Goal: Register for event/course

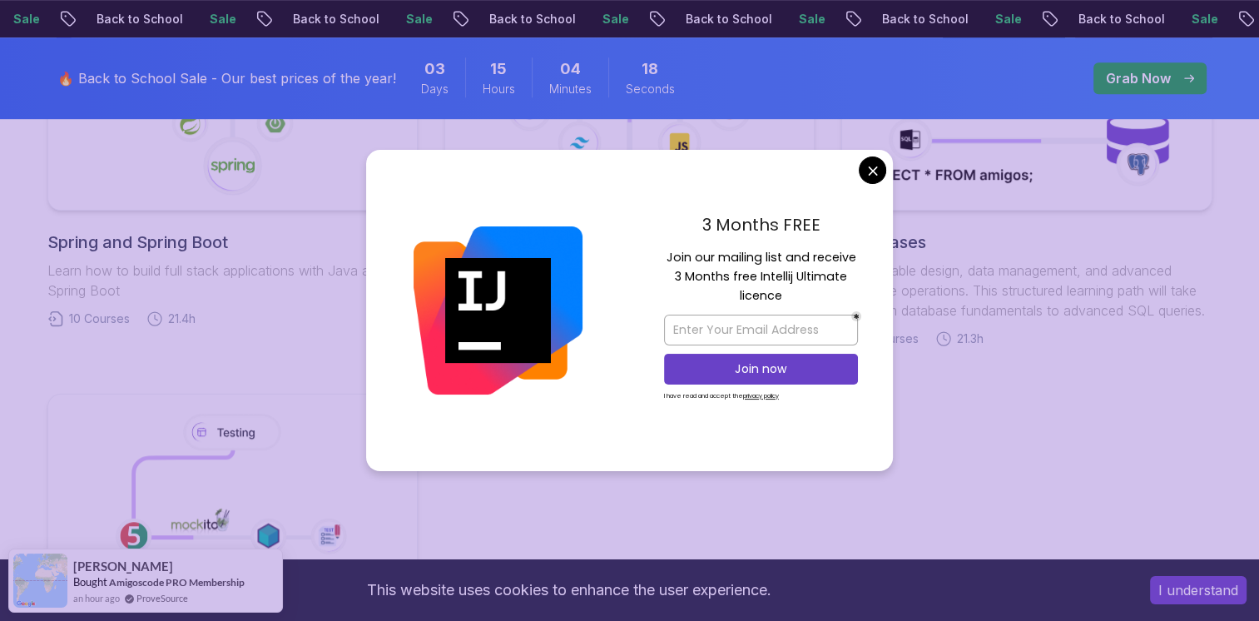
scroll to position [1109, 0]
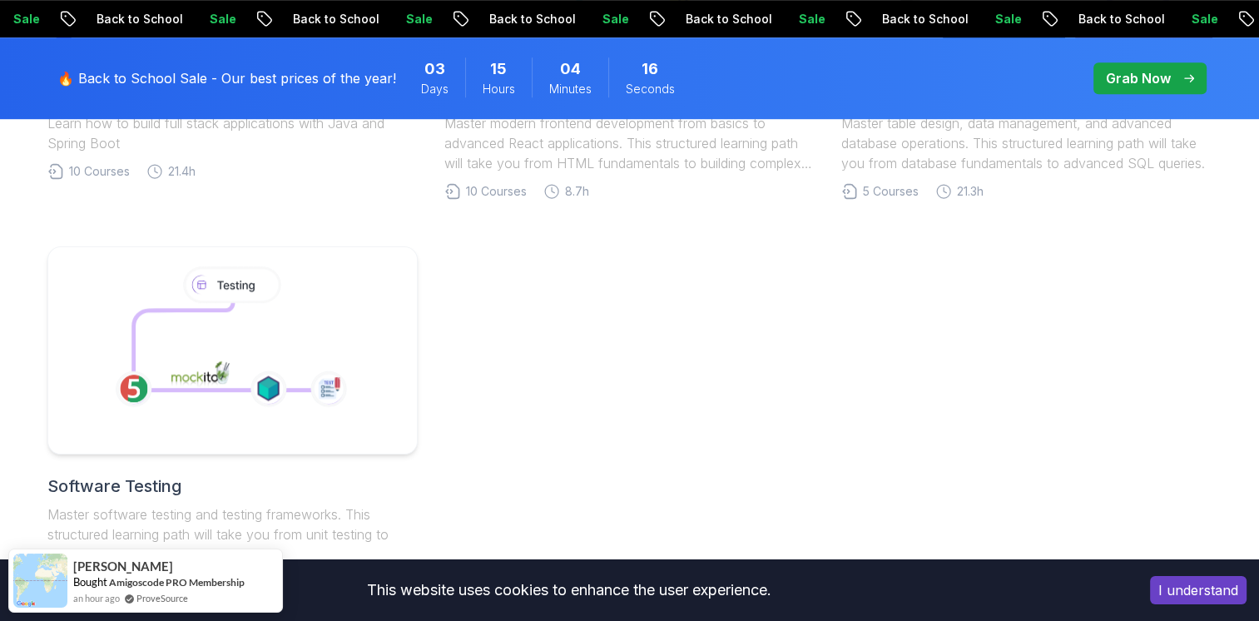
click at [871, 180] on body "Sale Back to School Sale Back to School Sale Back to School Sale Back to School…" at bounding box center [629, 187] width 1259 height 2592
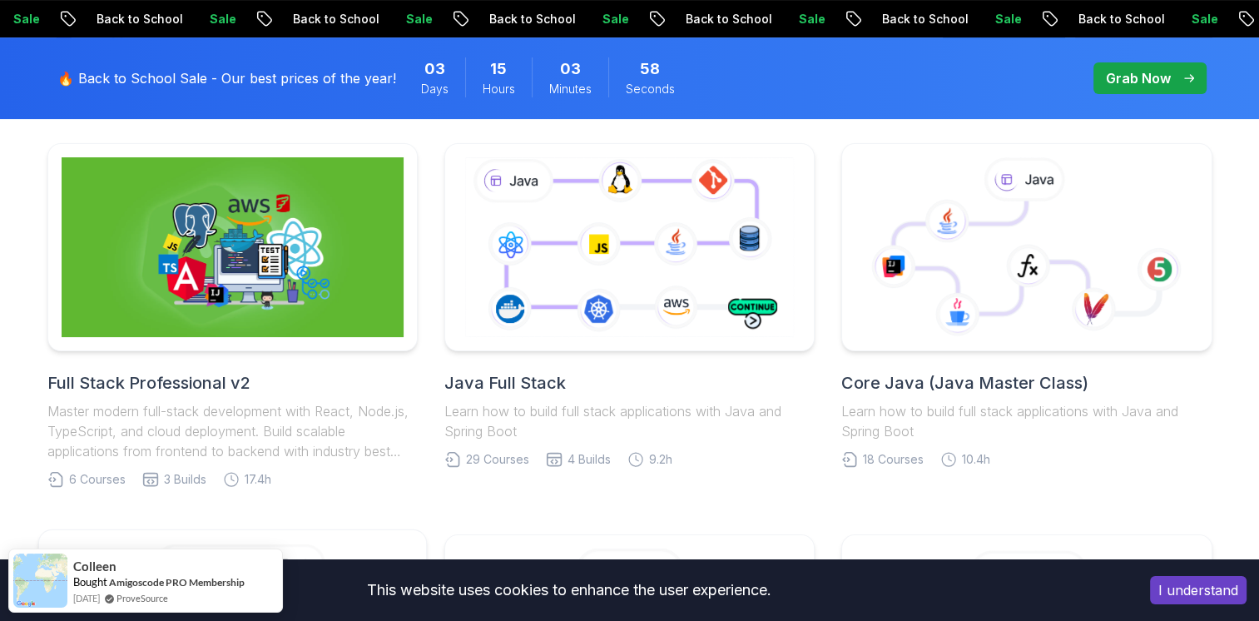
scroll to position [554, 0]
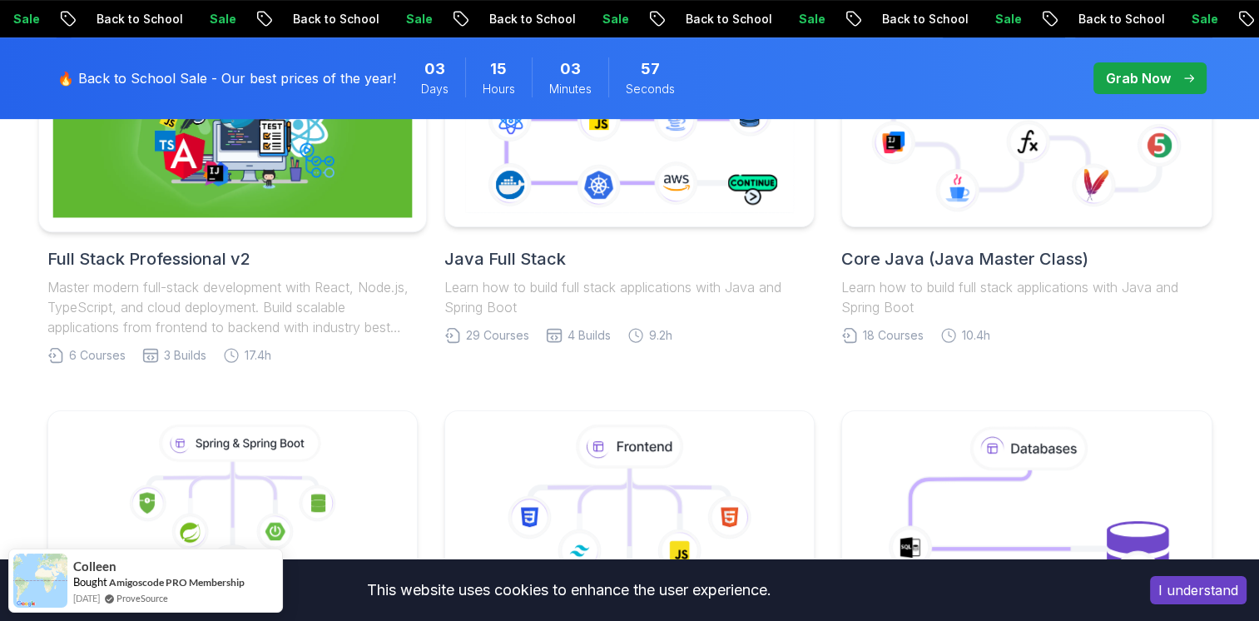
click at [186, 184] on img at bounding box center [232, 123] width 360 height 189
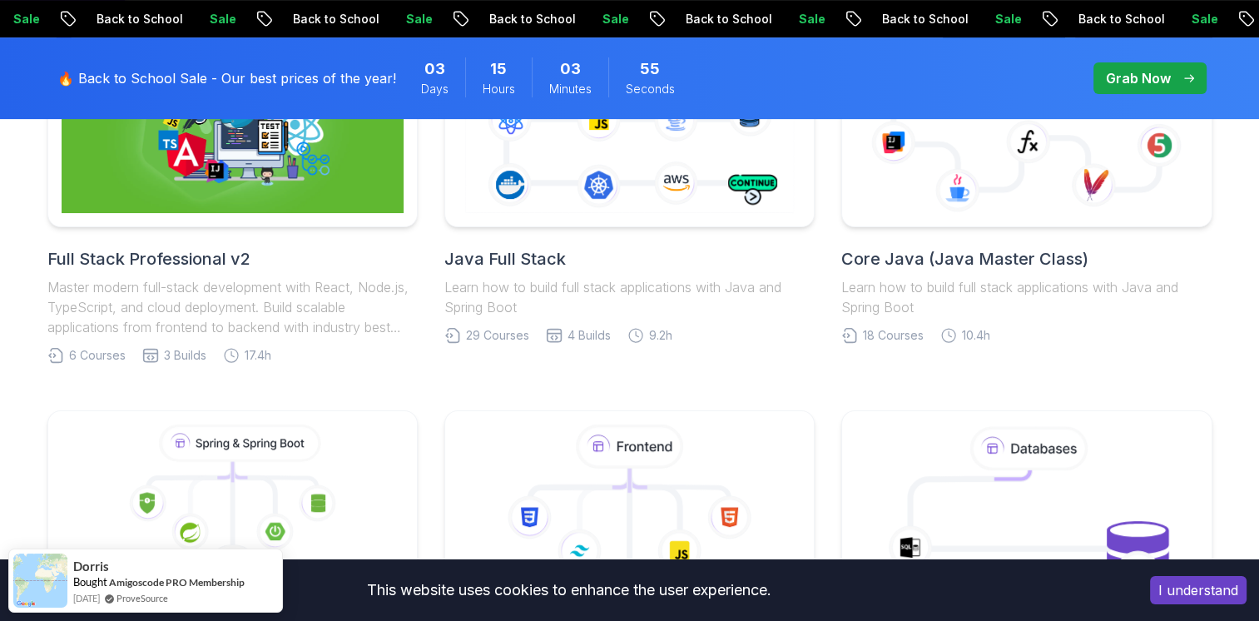
click at [182, 238] on link "Full Stack Professional v2 Master modern full-stack development with React, Nod…" at bounding box center [232, 191] width 370 height 345
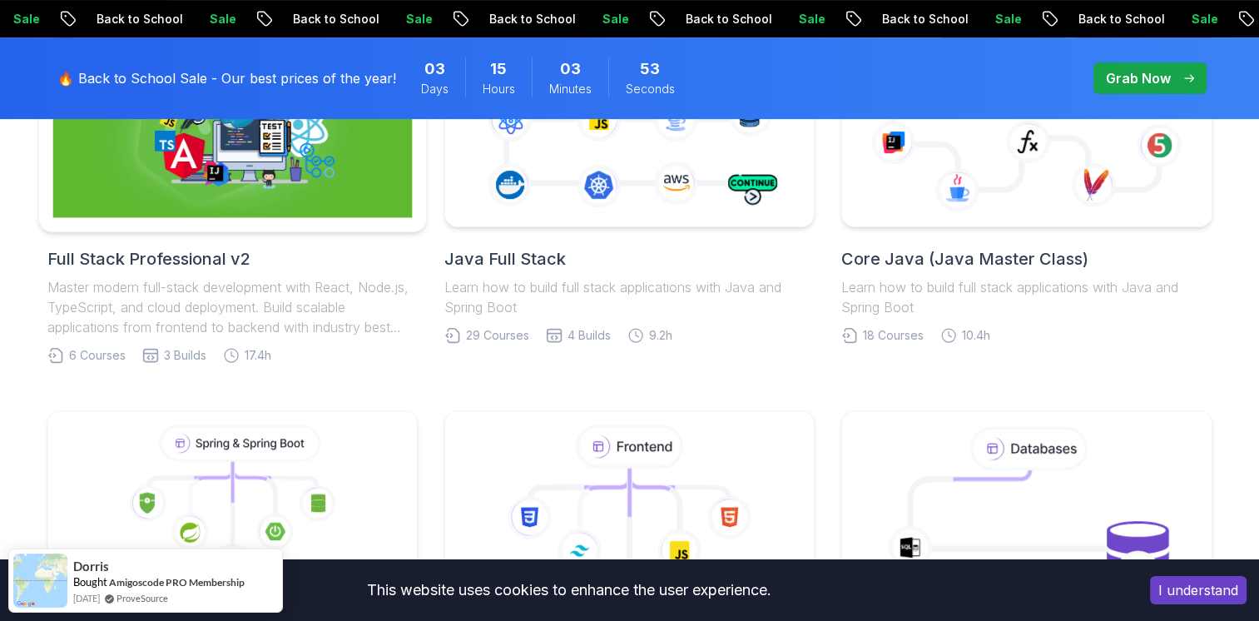
click at [202, 196] on img at bounding box center [232, 123] width 360 height 189
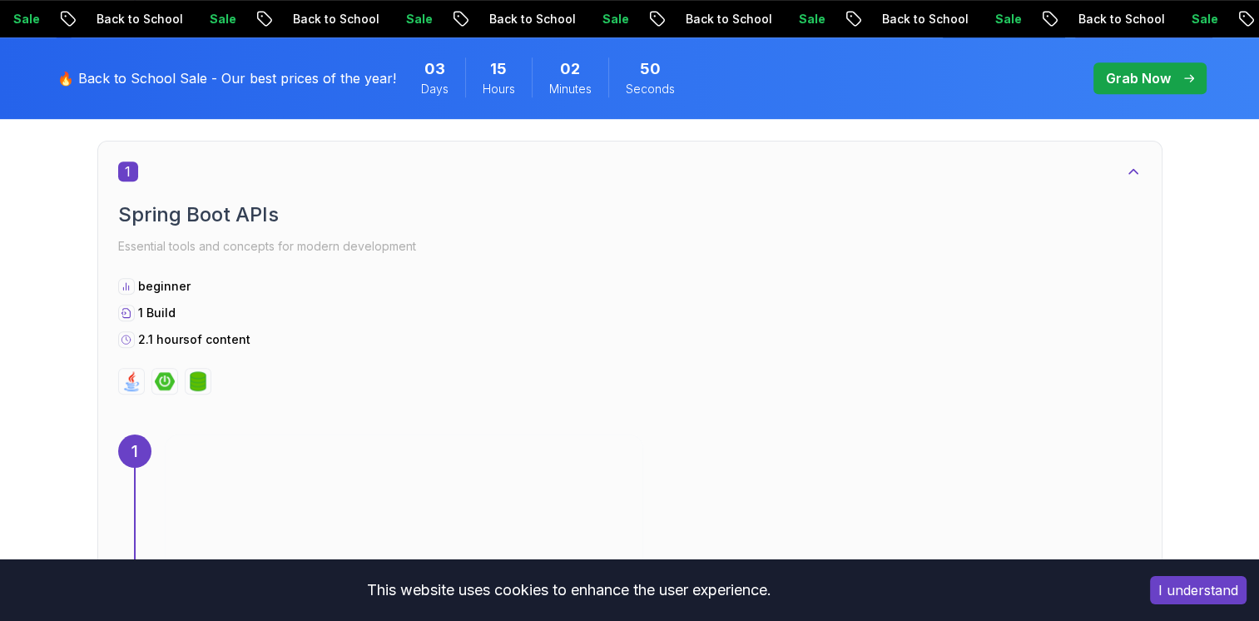
scroll to position [1109, 0]
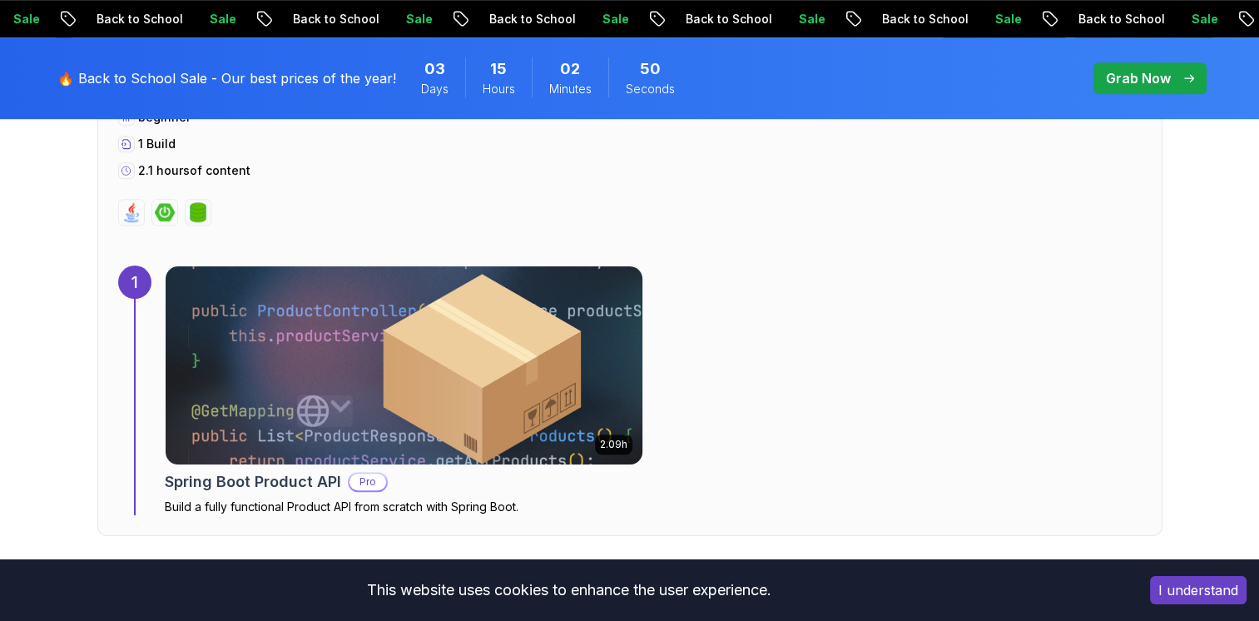
click at [341, 336] on img at bounding box center [403, 365] width 501 height 208
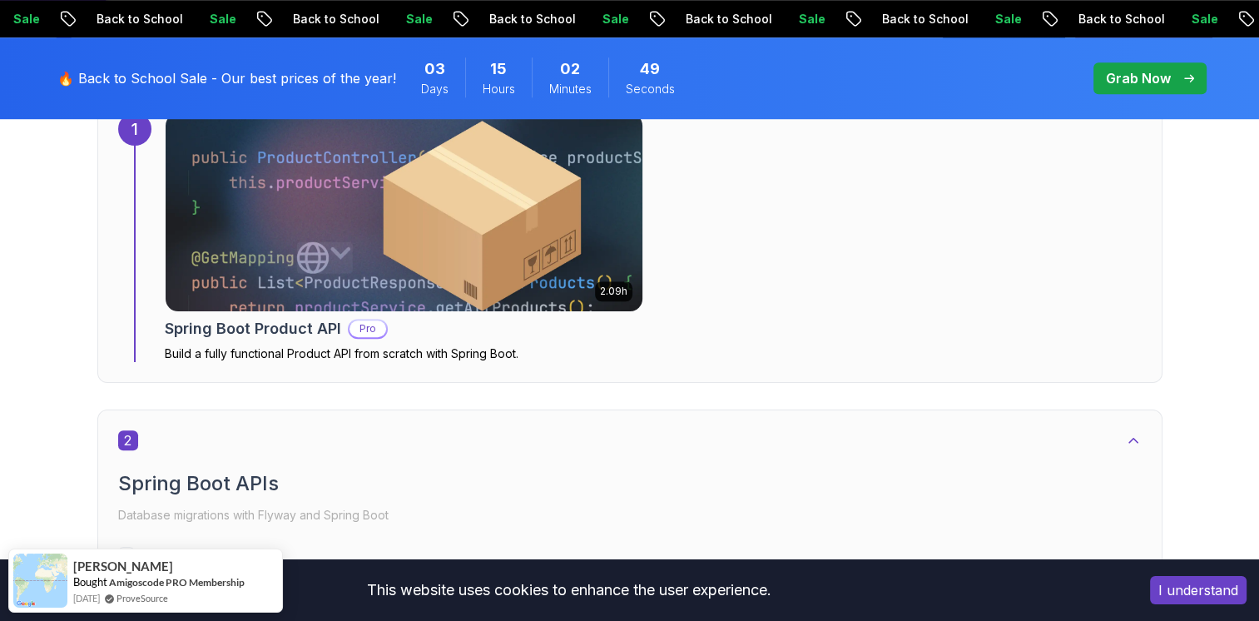
scroll to position [1332, 0]
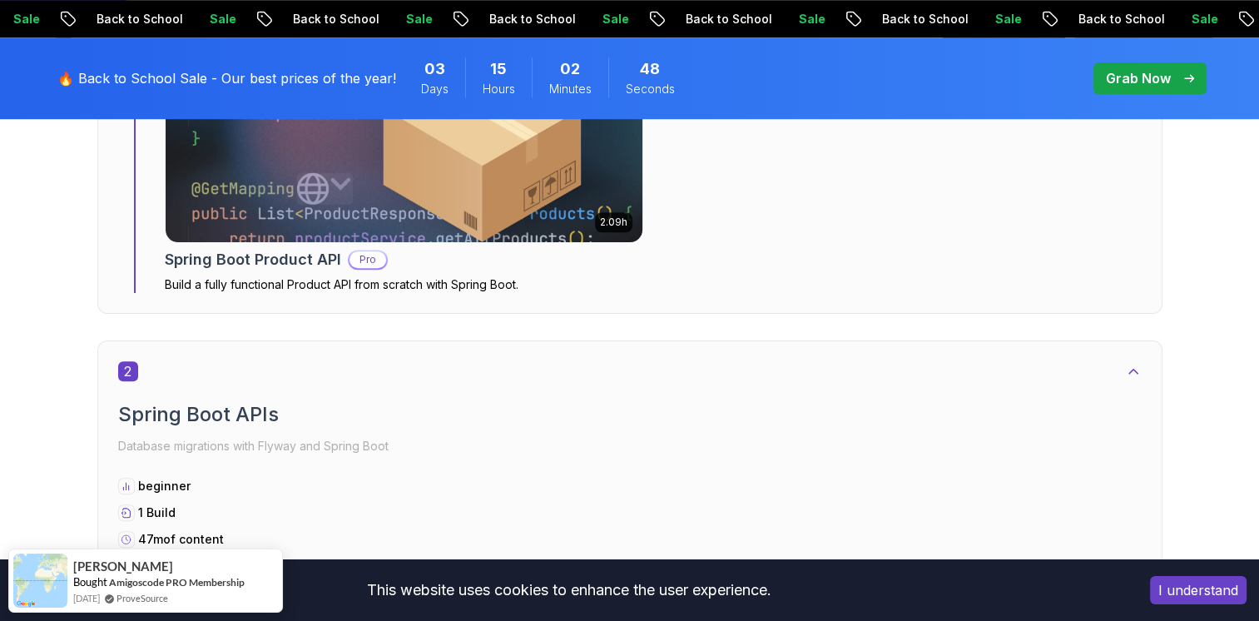
click at [275, 236] on img at bounding box center [403, 143] width 501 height 208
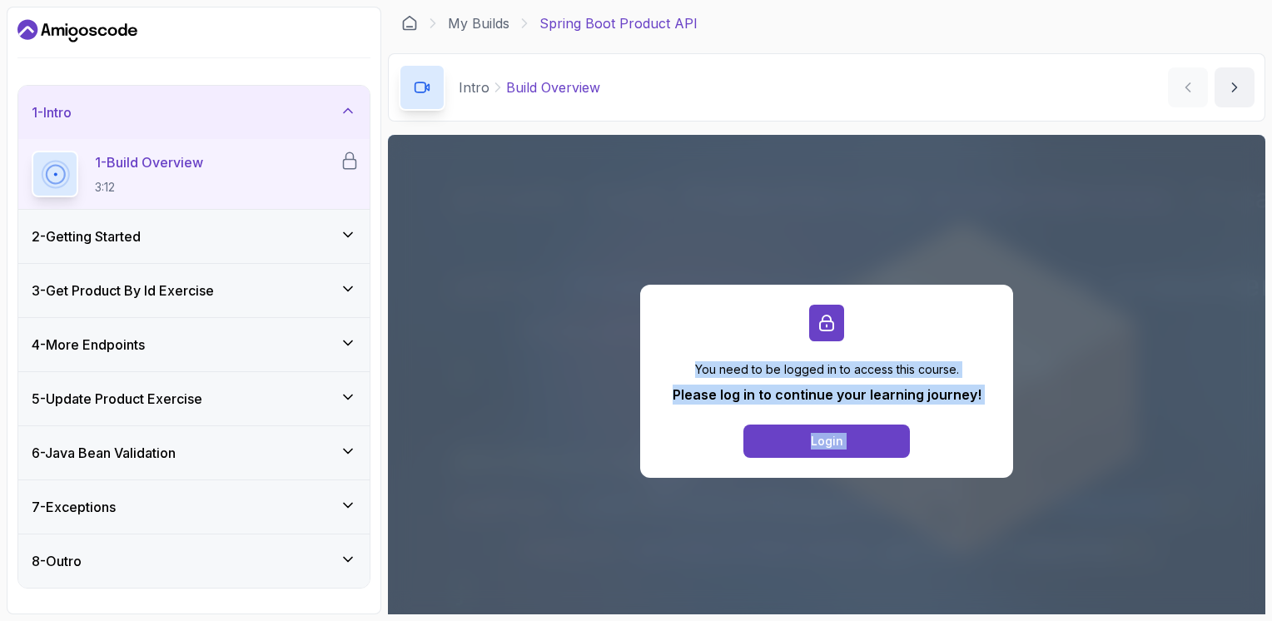
drag, startPoint x: 355, startPoint y: 257, endPoint x: 499, endPoint y: 318, distance: 157.0
click at [499, 318] on html "1 - Intro 1 - Build Overview 3:12 2 - Getting Started 3 - Get Product By Id Exe…" at bounding box center [636, 310] width 1272 height 621
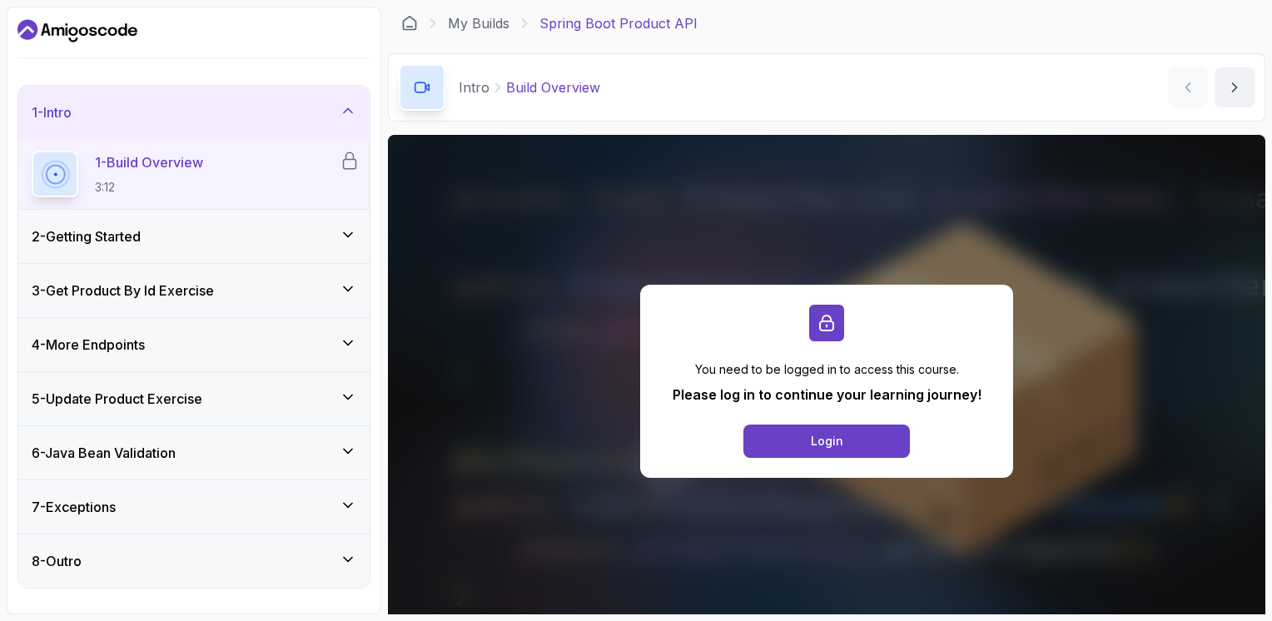
drag, startPoint x: 499, startPoint y: 318, endPoint x: 764, endPoint y: 102, distance: 341.9
click at [764, 102] on div "Intro Build Overview Build Overview by [PERSON_NAME]" at bounding box center [826, 87] width 877 height 68
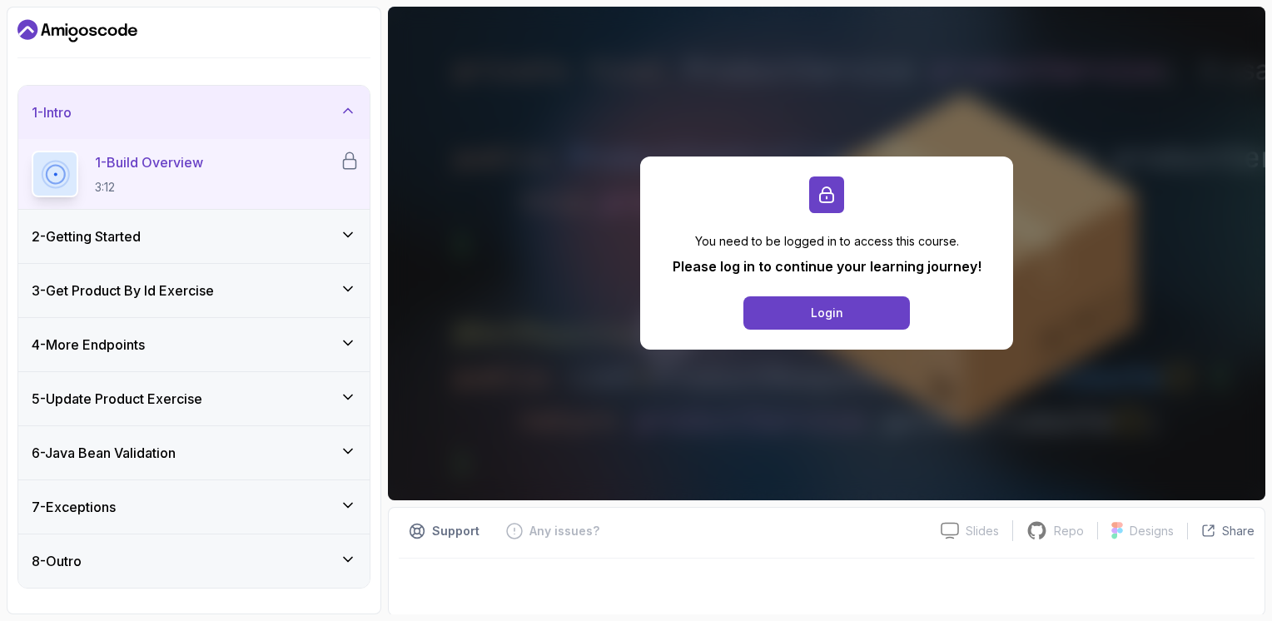
click at [132, 166] on p "1 - Build Overview" at bounding box center [149, 162] width 108 height 20
click at [816, 318] on div "Login" at bounding box center [827, 313] width 32 height 17
click at [352, 233] on icon at bounding box center [348, 235] width 8 height 4
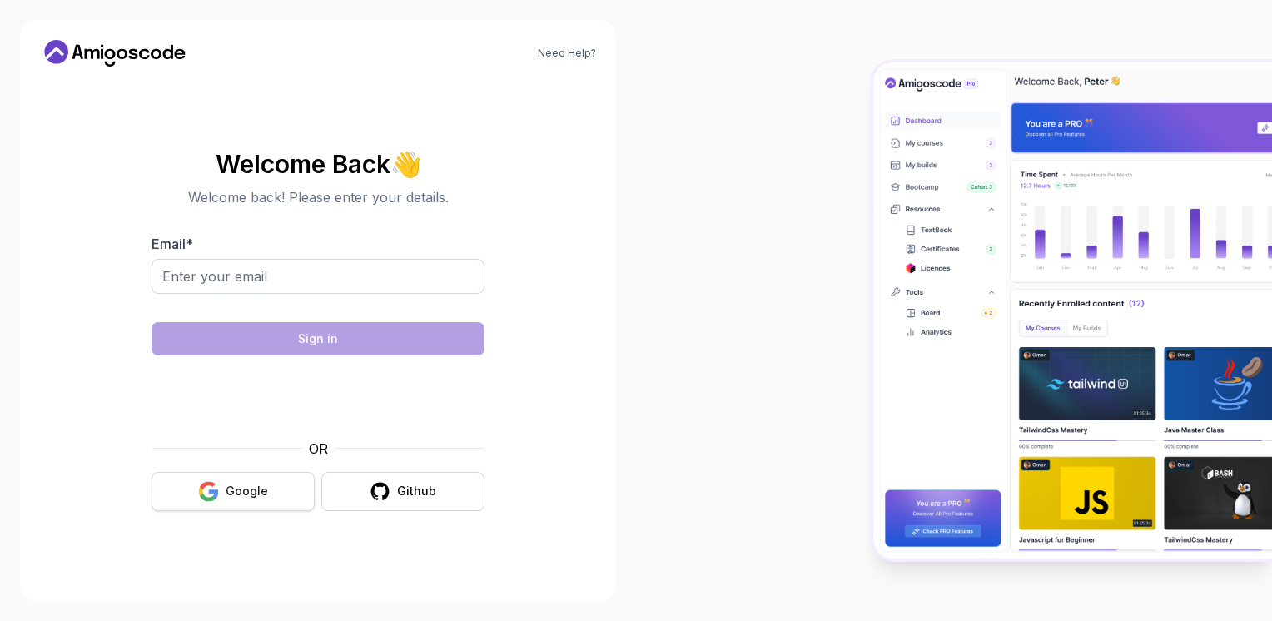
click at [248, 499] on button "Google" at bounding box center [232, 491] width 163 height 39
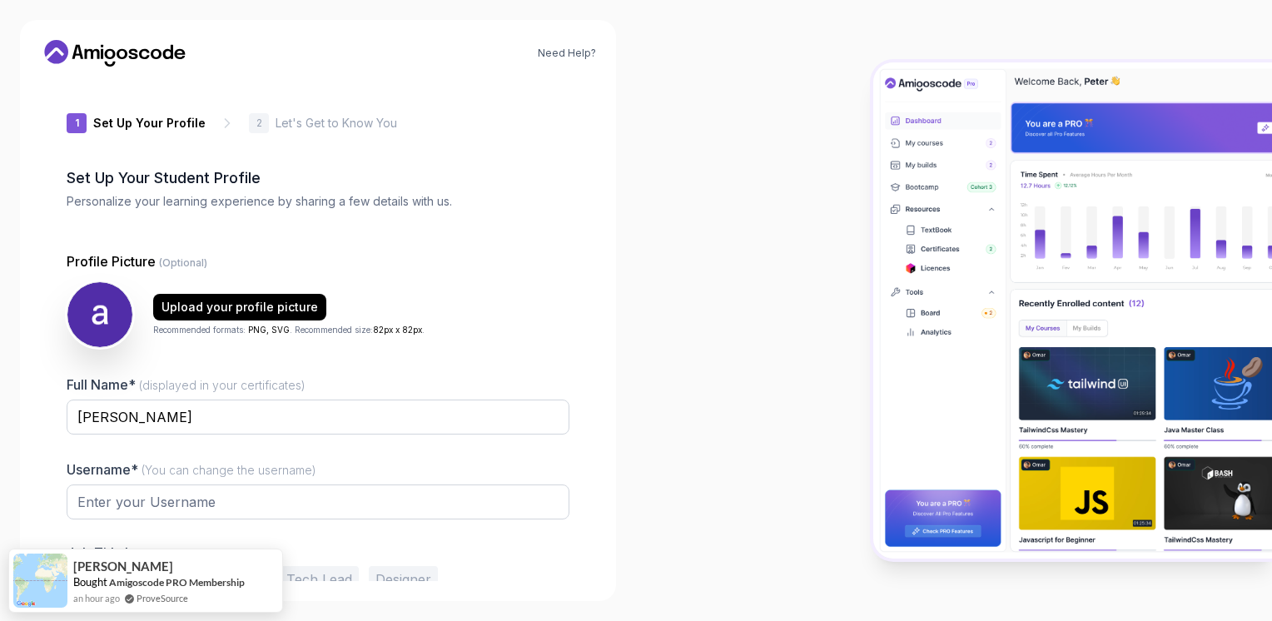
type input "boldwolf3c892"
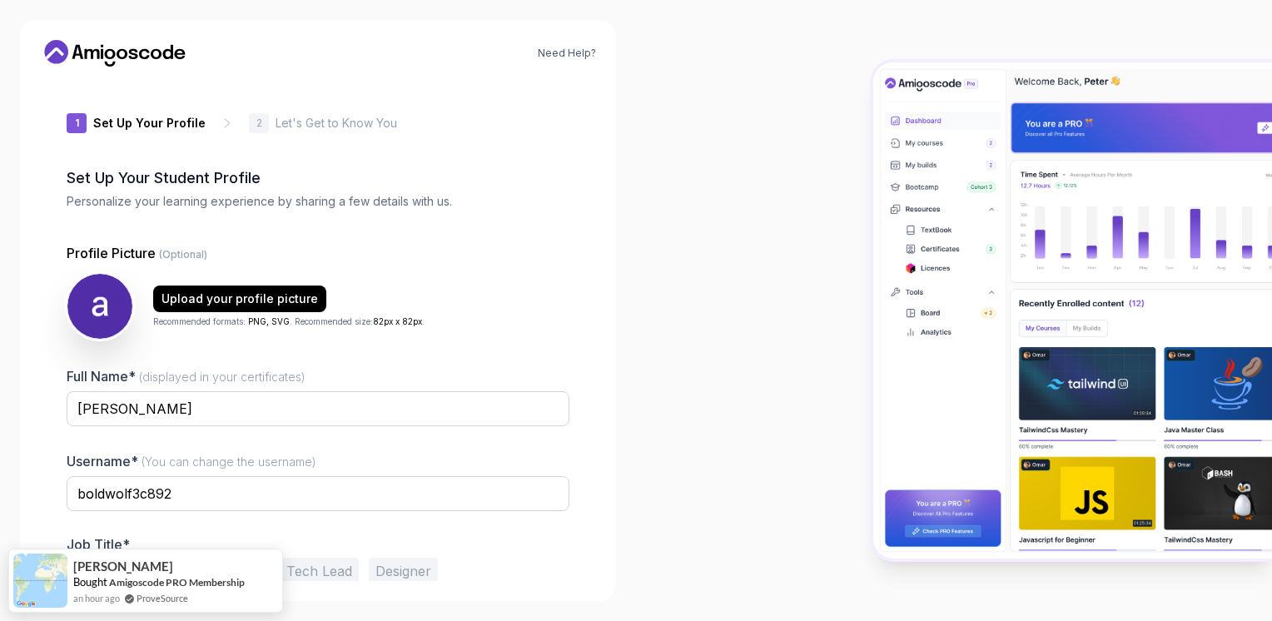
scroll to position [72, 0]
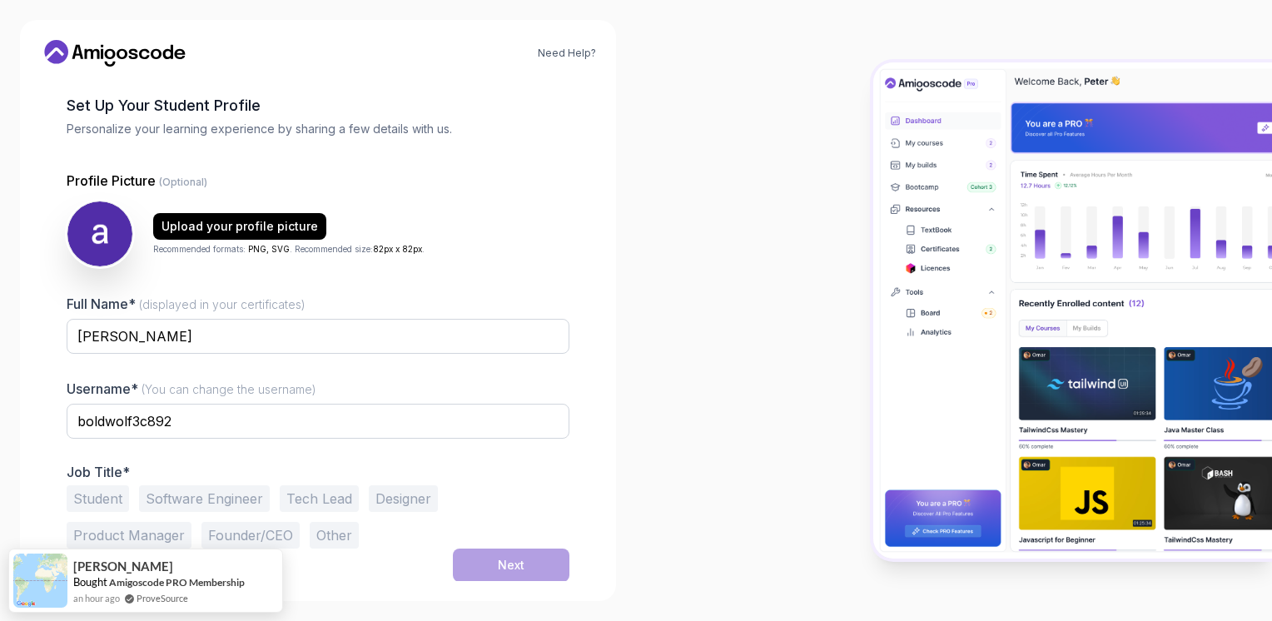
click at [231, 500] on button "Software Engineer" at bounding box center [204, 498] width 131 height 27
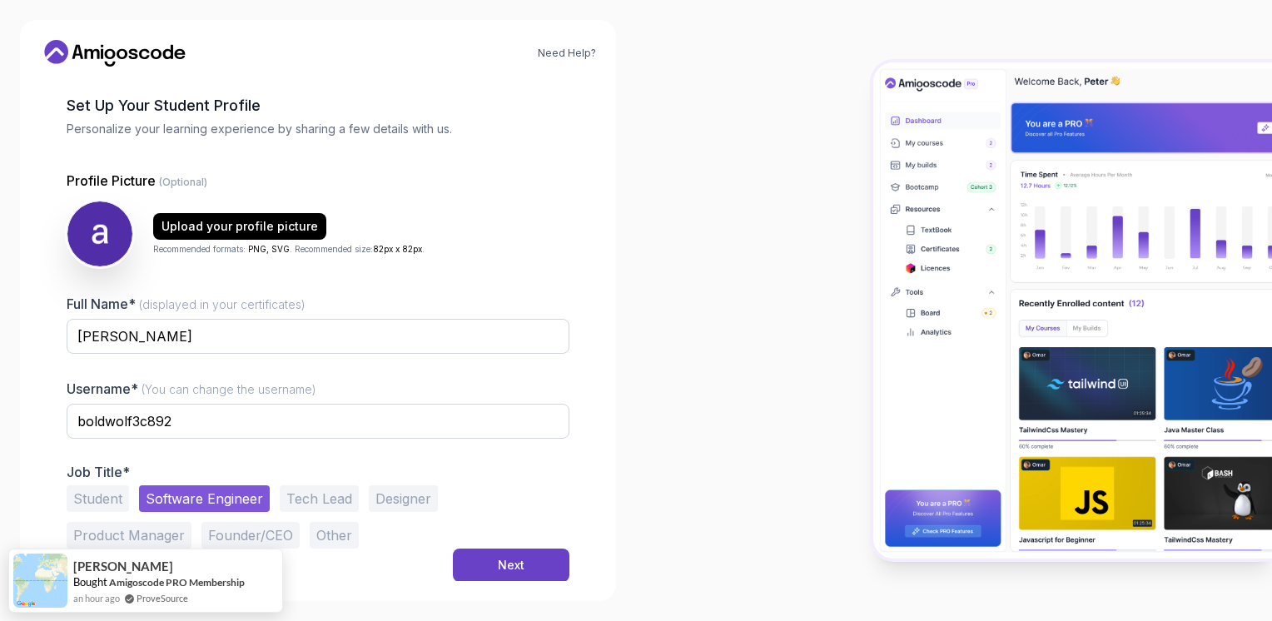
click at [106, 491] on button "Student" at bounding box center [98, 498] width 62 height 27
click at [154, 498] on button "Software Engineer" at bounding box center [204, 498] width 131 height 27
click at [173, 434] on input "boldwolf3c892" at bounding box center [318, 421] width 503 height 35
click at [444, 549] on div "Next" at bounding box center [318, 564] width 503 height 33
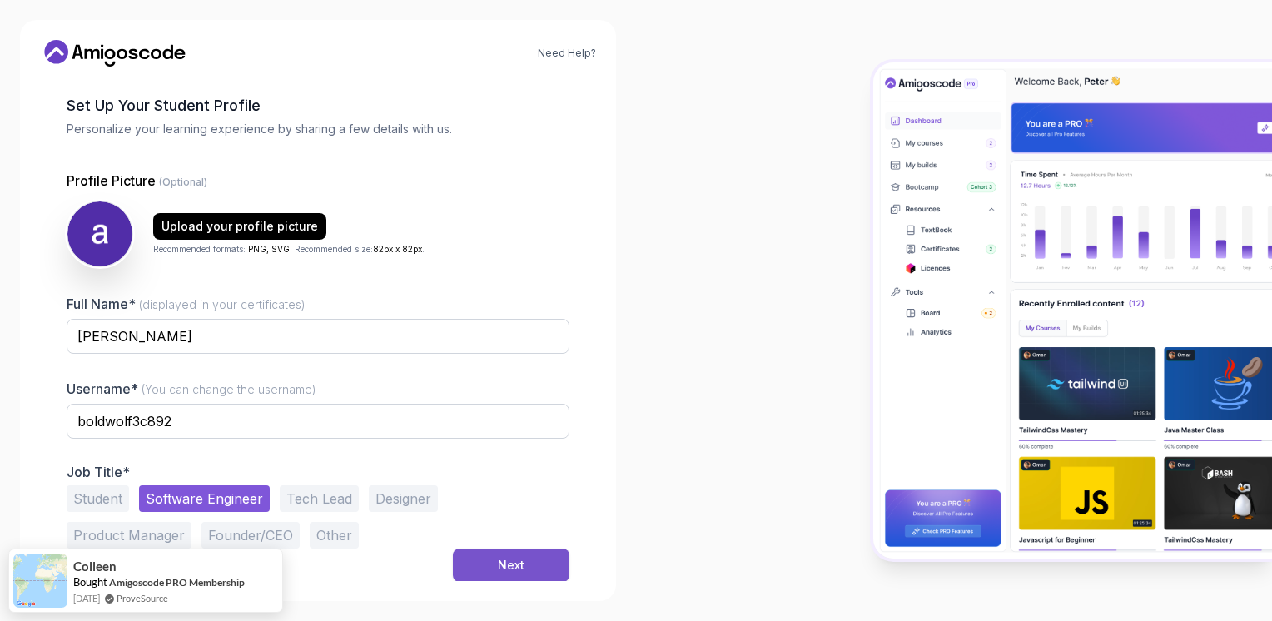
click at [486, 569] on button "Next" at bounding box center [511, 564] width 117 height 33
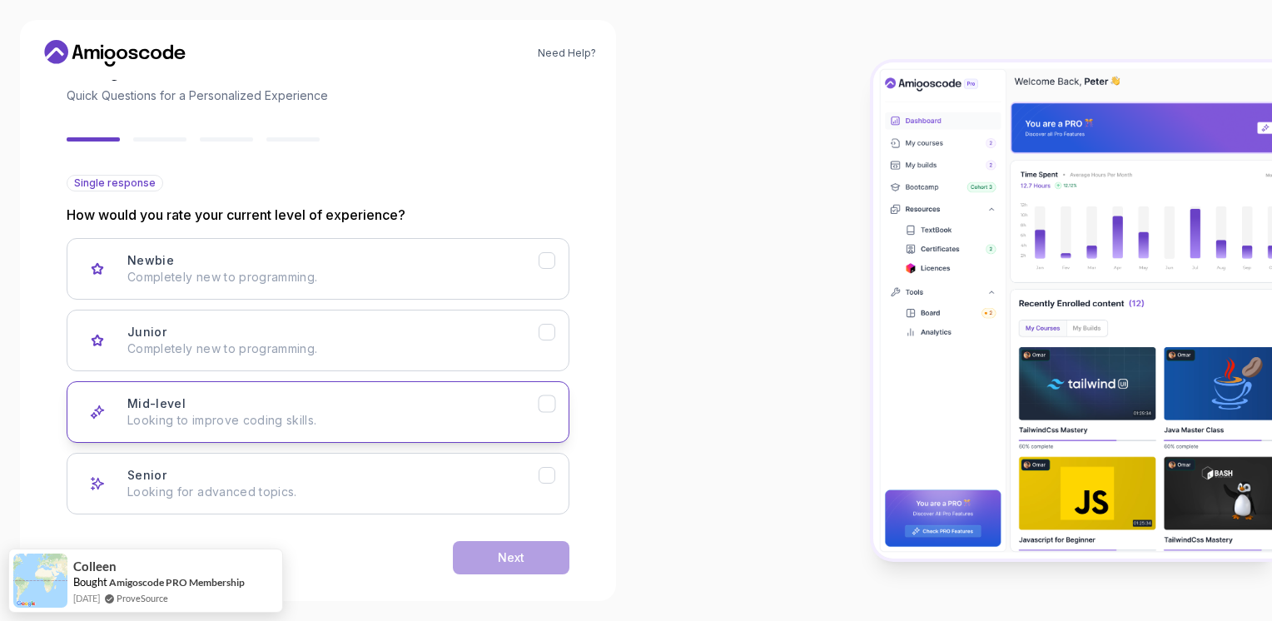
scroll to position [123, 0]
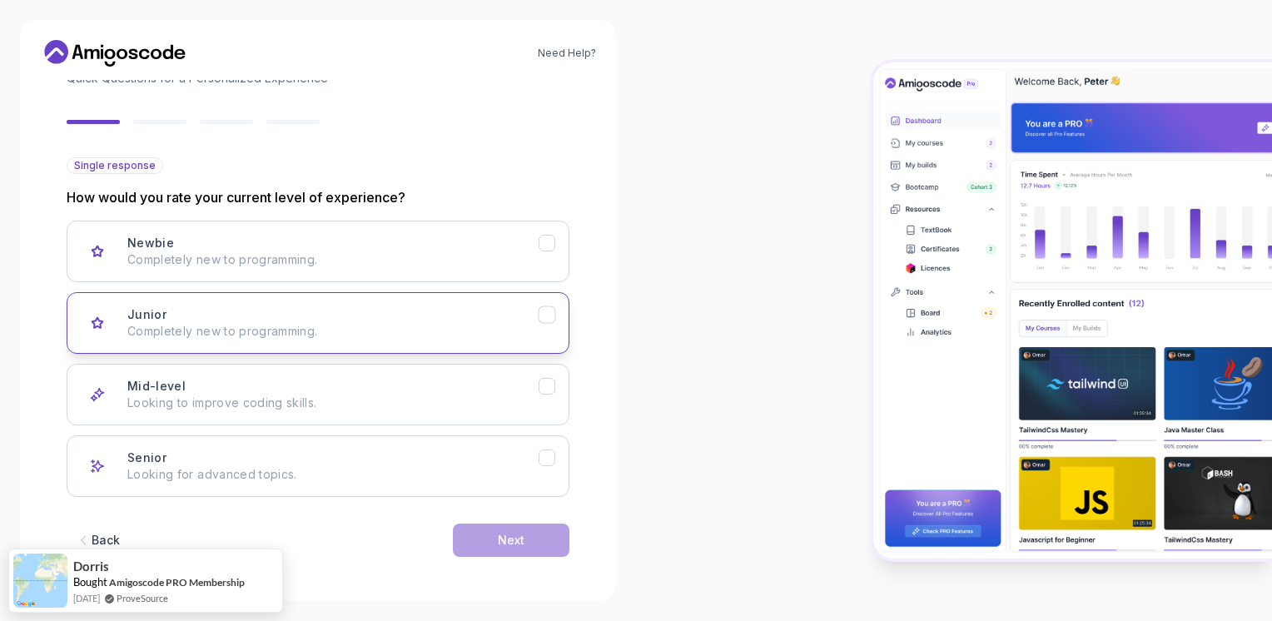
click at [161, 335] on p "Completely new to programming." at bounding box center [332, 331] width 411 height 17
click at [496, 543] on button "Next" at bounding box center [511, 540] width 117 height 33
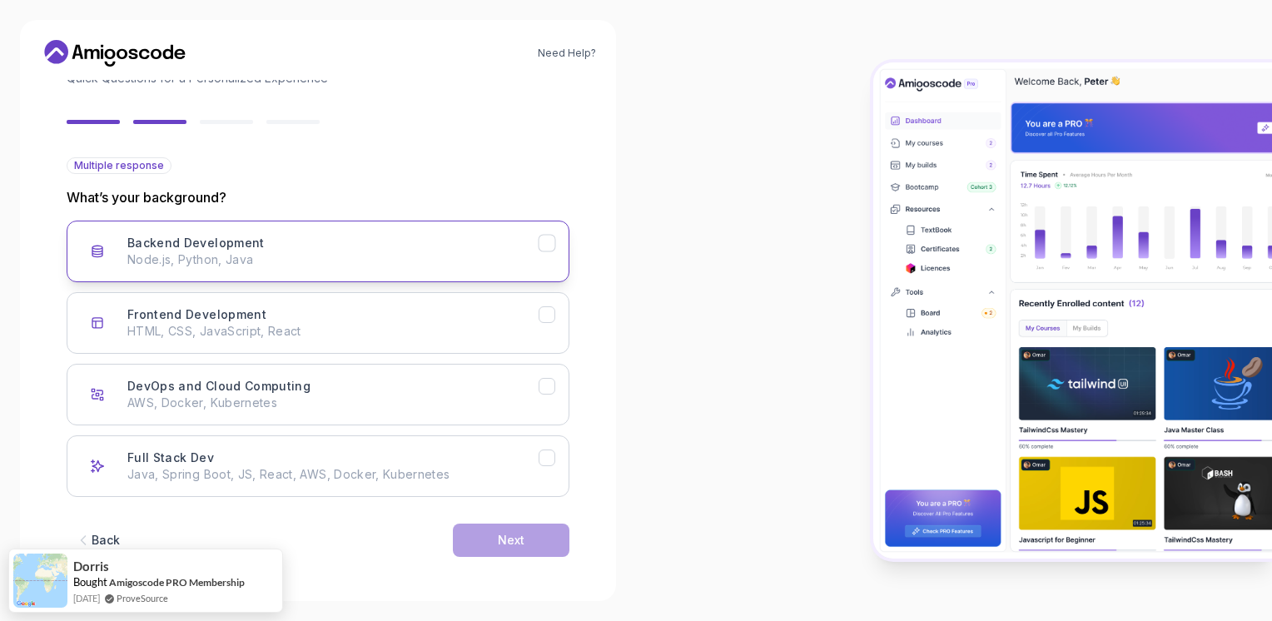
click at [546, 246] on icon "Backend Development" at bounding box center [547, 244] width 16 height 16
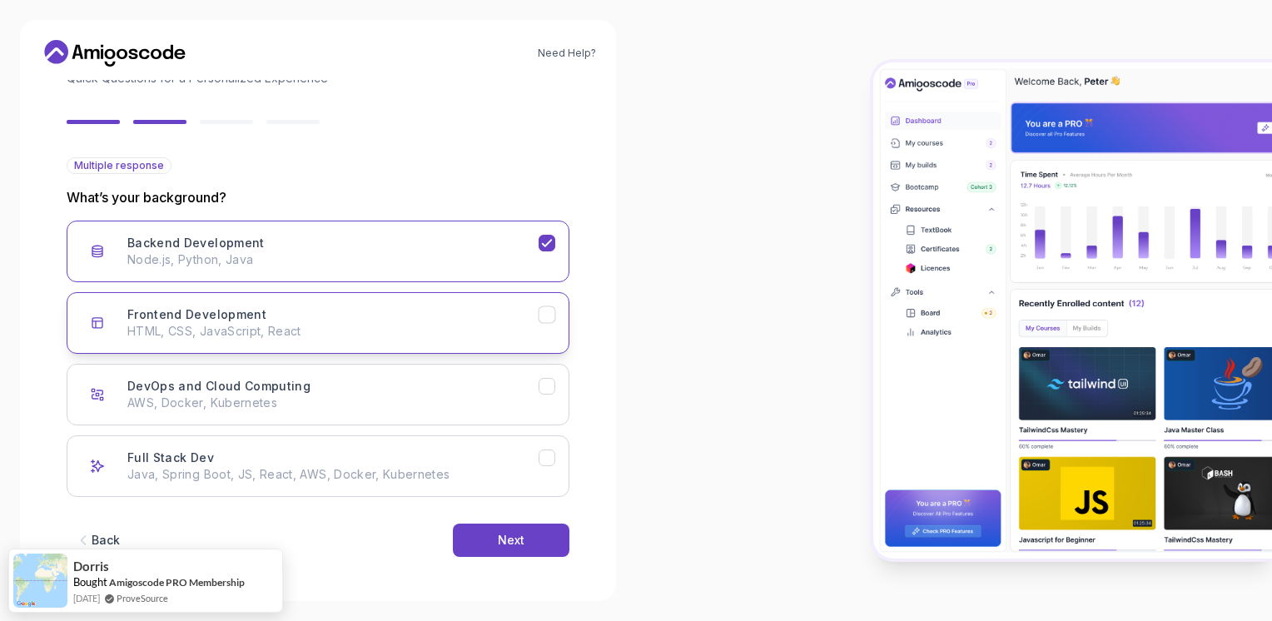
click at [551, 311] on icon "Frontend Development" at bounding box center [546, 314] width 9 height 7
click at [548, 391] on icon "DevOps and Cloud Computing" at bounding box center [547, 387] width 16 height 16
click at [548, 383] on icon "DevOps and Cloud Computing" at bounding box center [546, 386] width 9 height 7
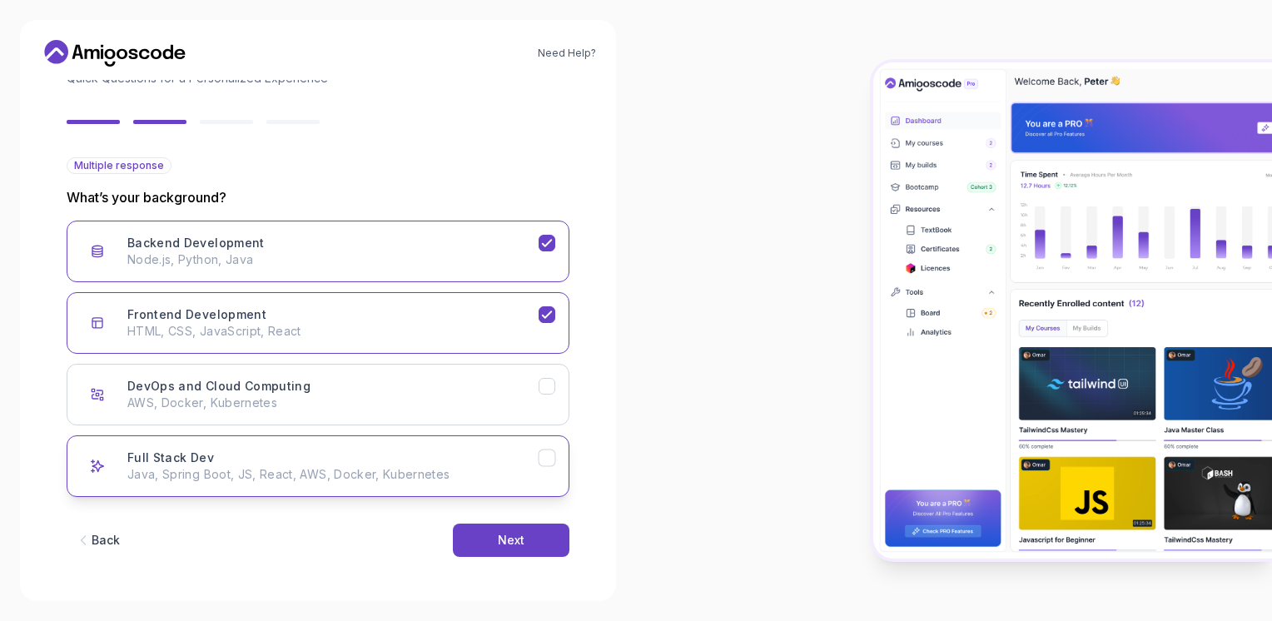
click at [545, 457] on icon "Full Stack Dev" at bounding box center [547, 458] width 16 height 16
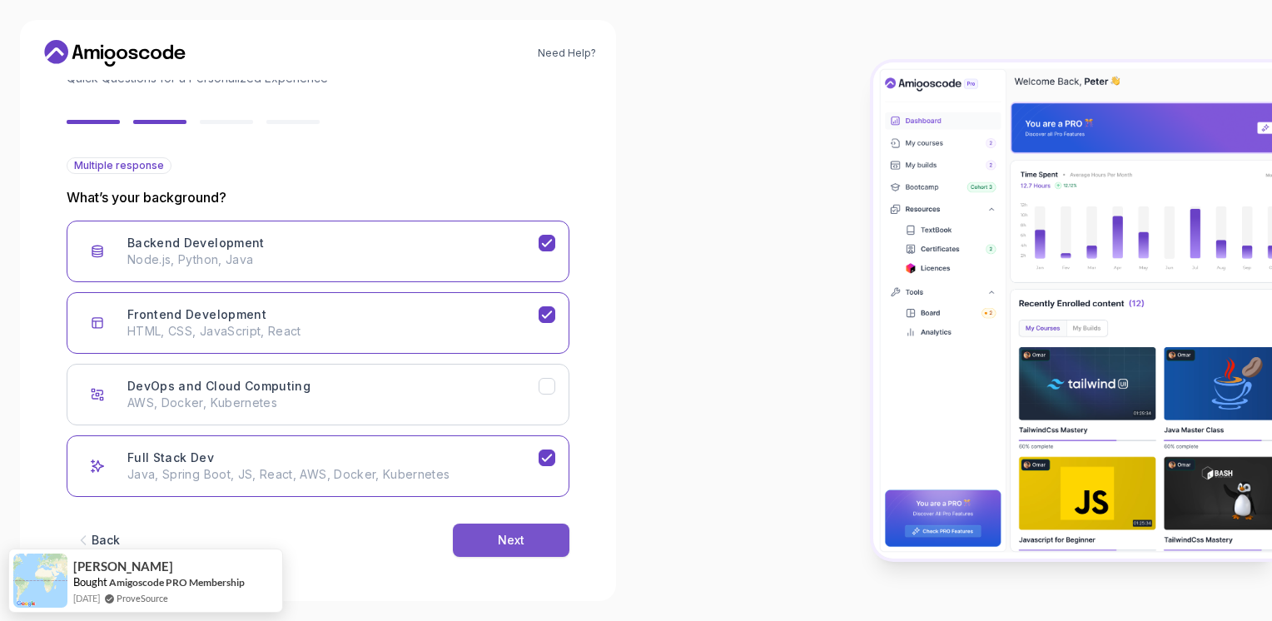
click at [489, 534] on button "Next" at bounding box center [511, 540] width 117 height 33
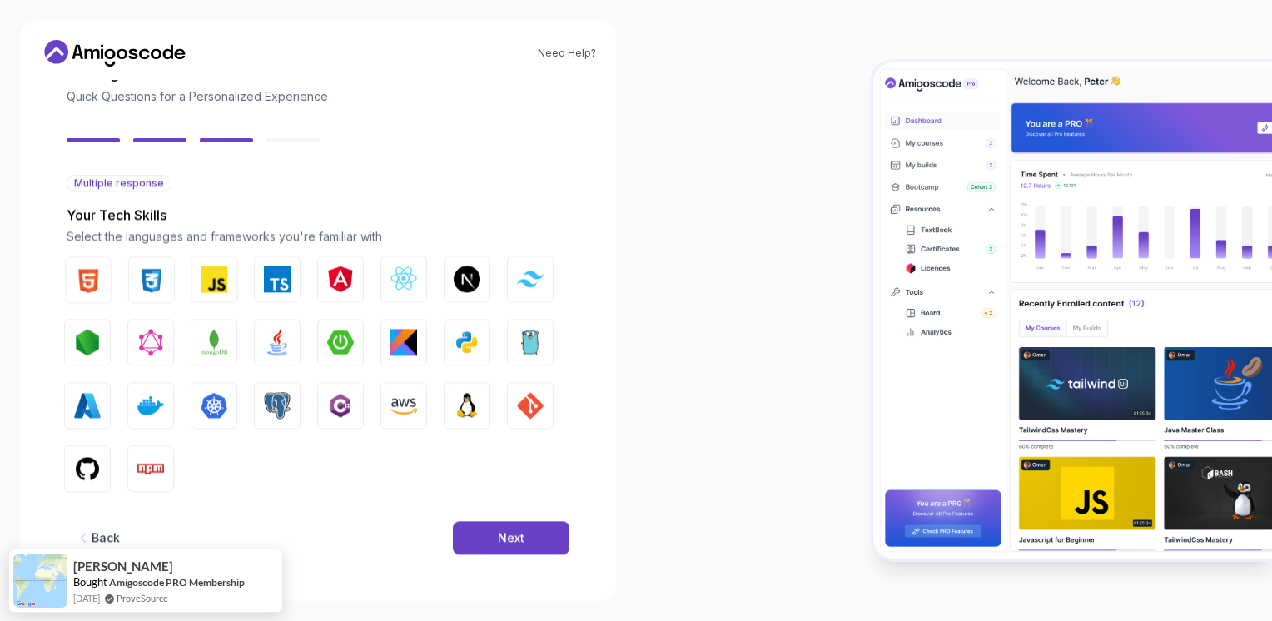
scroll to position [105, 0]
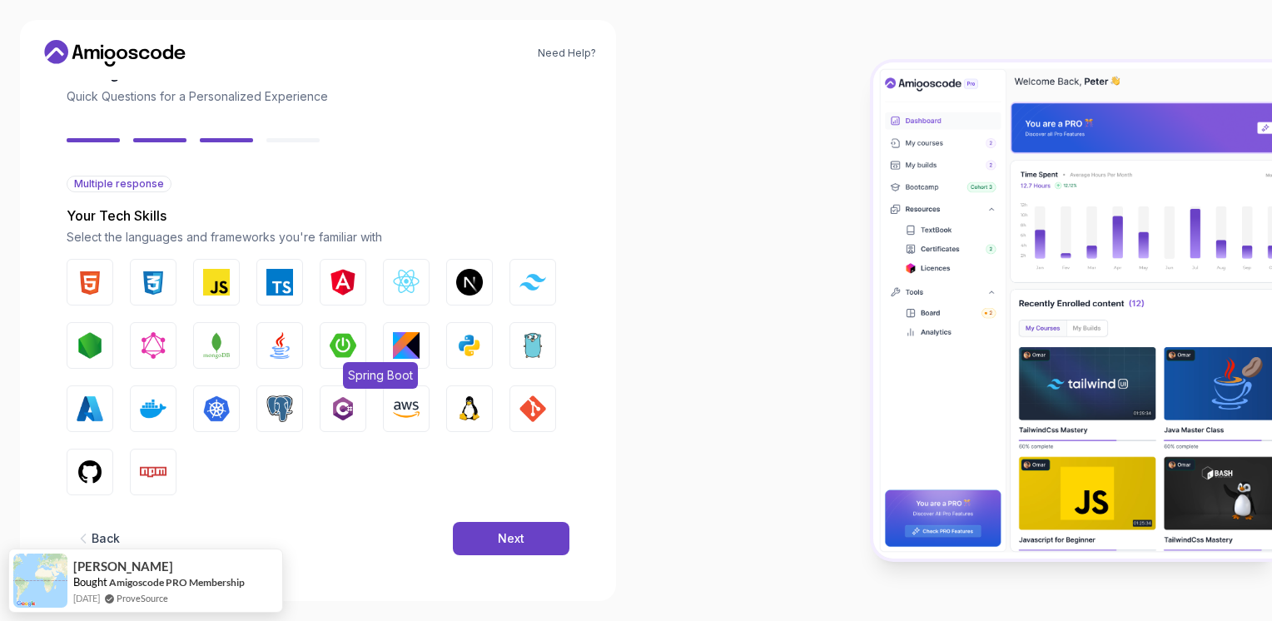
click at [330, 357] on img "button" at bounding box center [343, 345] width 27 height 27
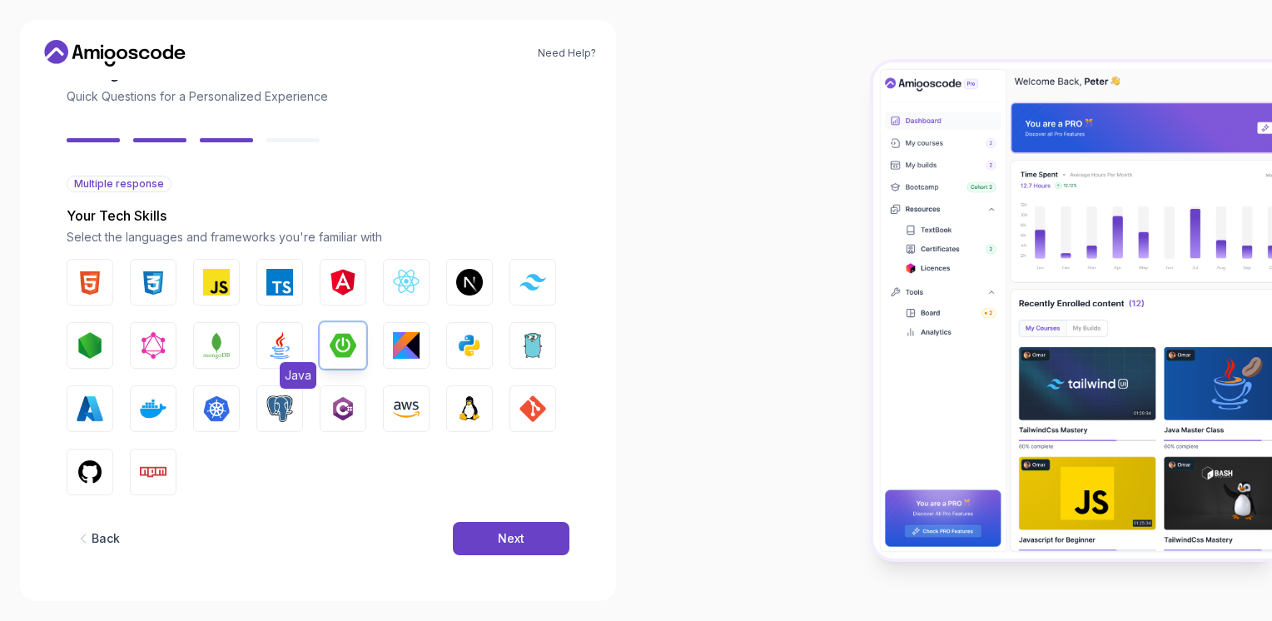
click at [283, 352] on img "button" at bounding box center [279, 345] width 27 height 27
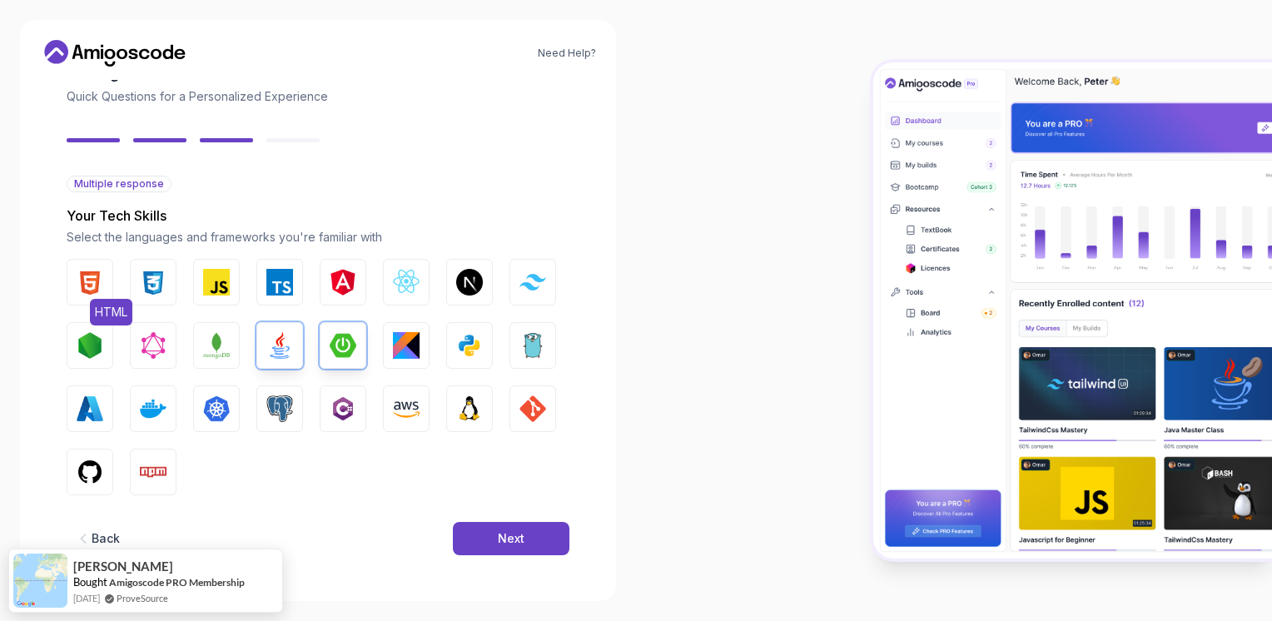
click at [78, 290] on img "button" at bounding box center [90, 282] width 27 height 27
click at [146, 273] on img "button" at bounding box center [153, 282] width 27 height 27
click at [215, 284] on img "button" at bounding box center [216, 282] width 27 height 27
click at [273, 281] on img "button" at bounding box center [279, 282] width 27 height 27
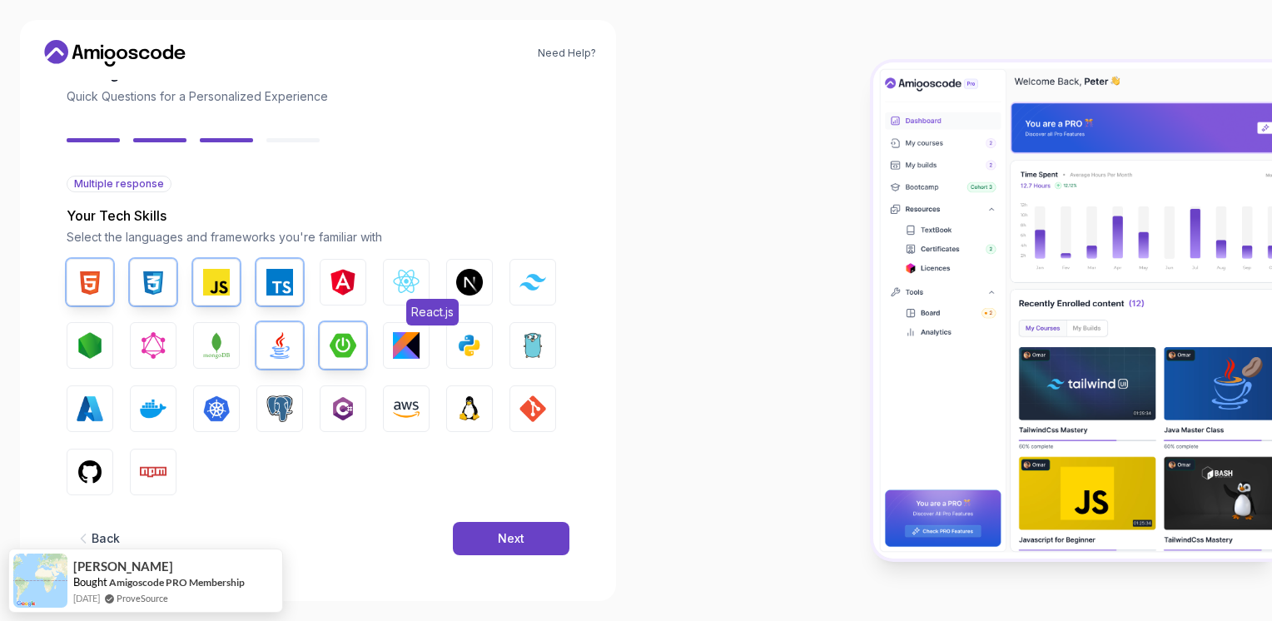
click at [389, 279] on button "React.js" at bounding box center [406, 282] width 47 height 47
click at [473, 283] on img "button" at bounding box center [469, 282] width 27 height 27
click at [538, 402] on img "button" at bounding box center [532, 408] width 27 height 27
click at [396, 408] on img "button" at bounding box center [406, 408] width 27 height 27
click at [411, 408] on img "button" at bounding box center [406, 408] width 27 height 27
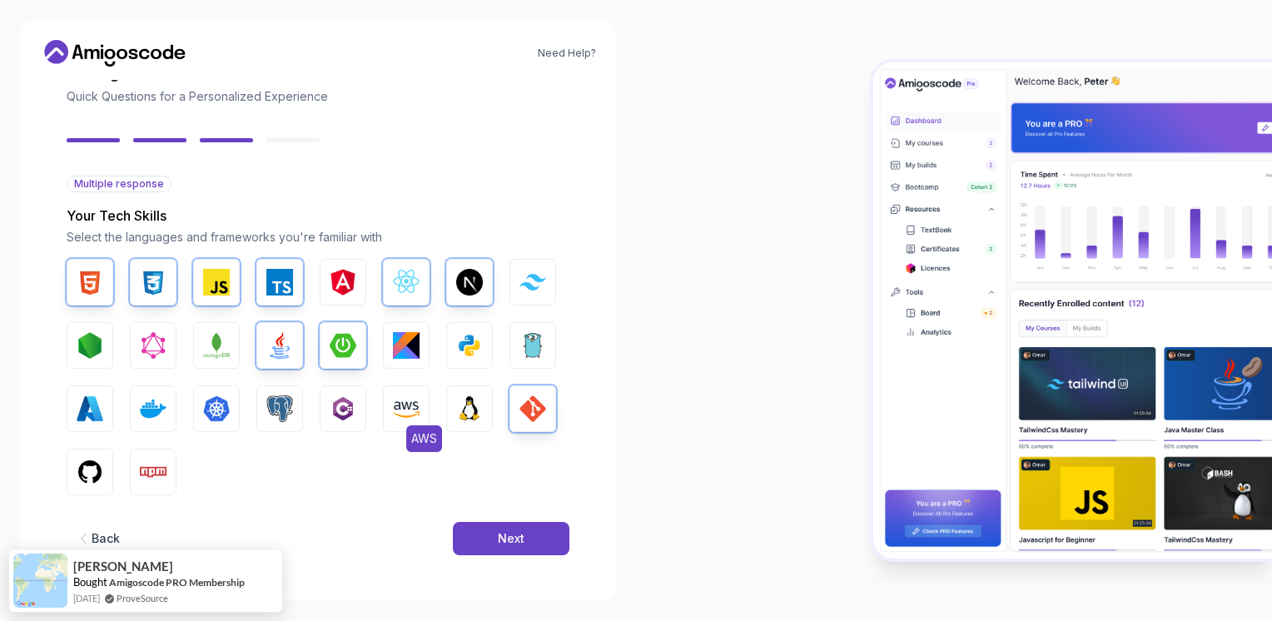
click at [394, 411] on img "button" at bounding box center [406, 408] width 27 height 27
click at [291, 405] on img "button" at bounding box center [279, 408] width 27 height 27
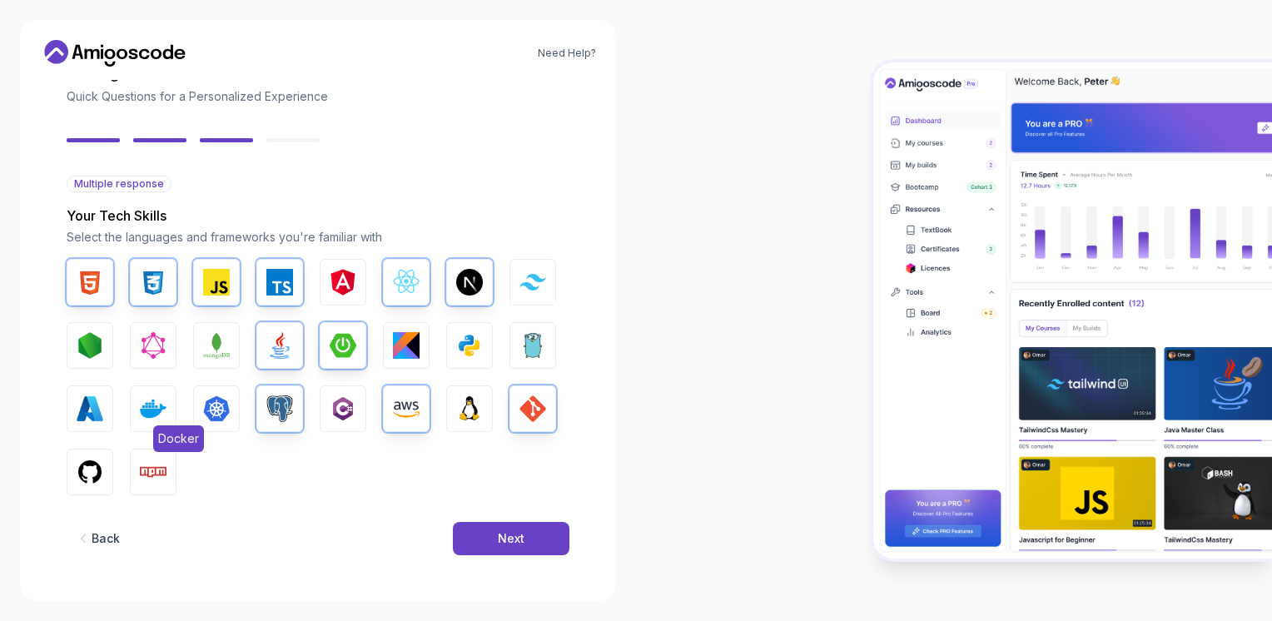
click at [153, 409] on img "button" at bounding box center [153, 408] width 27 height 27
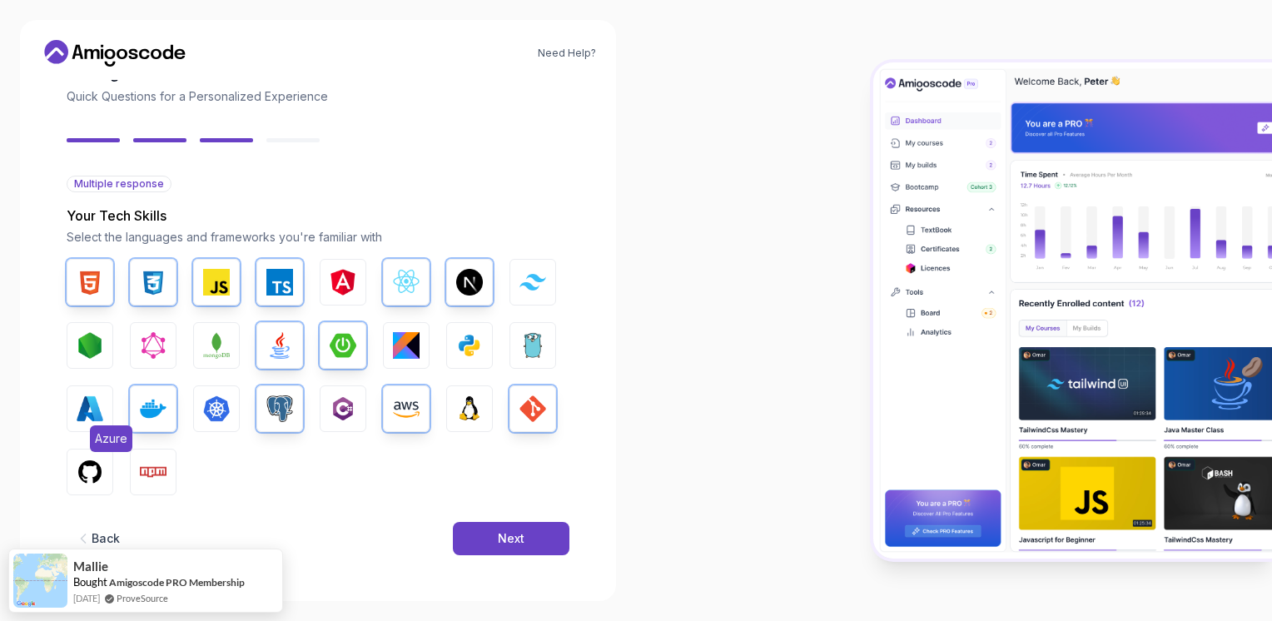
click at [80, 421] on img "button" at bounding box center [90, 408] width 27 height 27
click at [87, 475] on img "button" at bounding box center [90, 472] width 27 height 27
click at [169, 475] on button "Npm" at bounding box center [153, 472] width 47 height 47
click at [83, 365] on button "Node.js" at bounding box center [90, 345] width 47 height 47
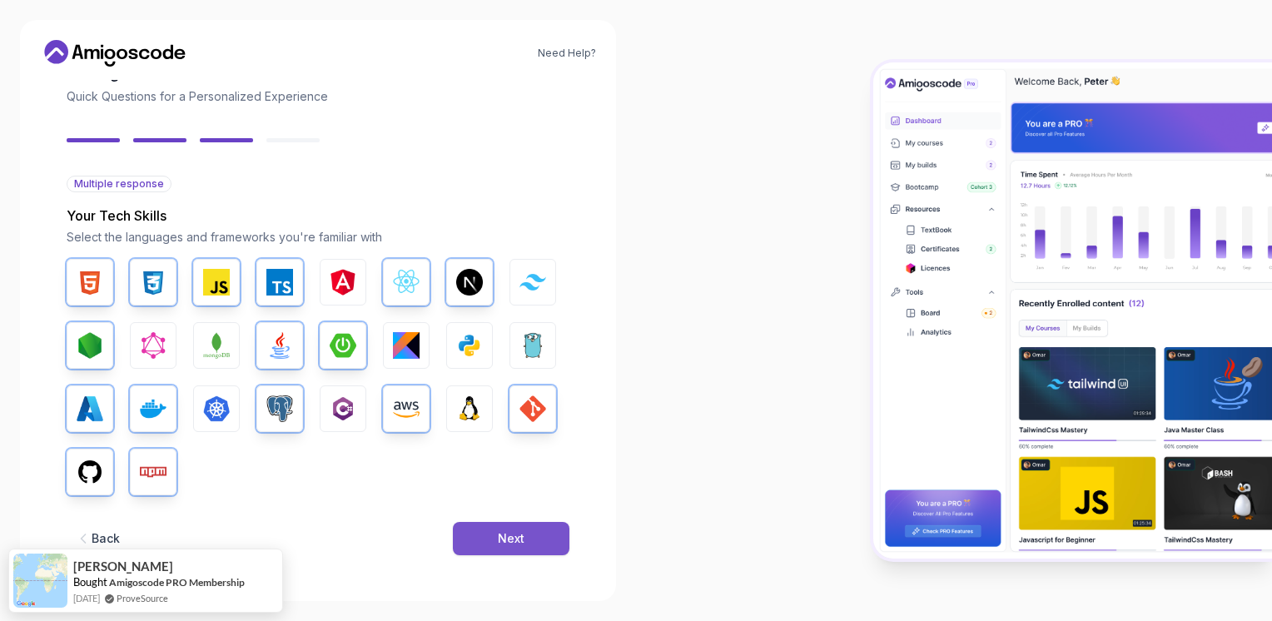
click at [526, 542] on button "Next" at bounding box center [511, 538] width 117 height 33
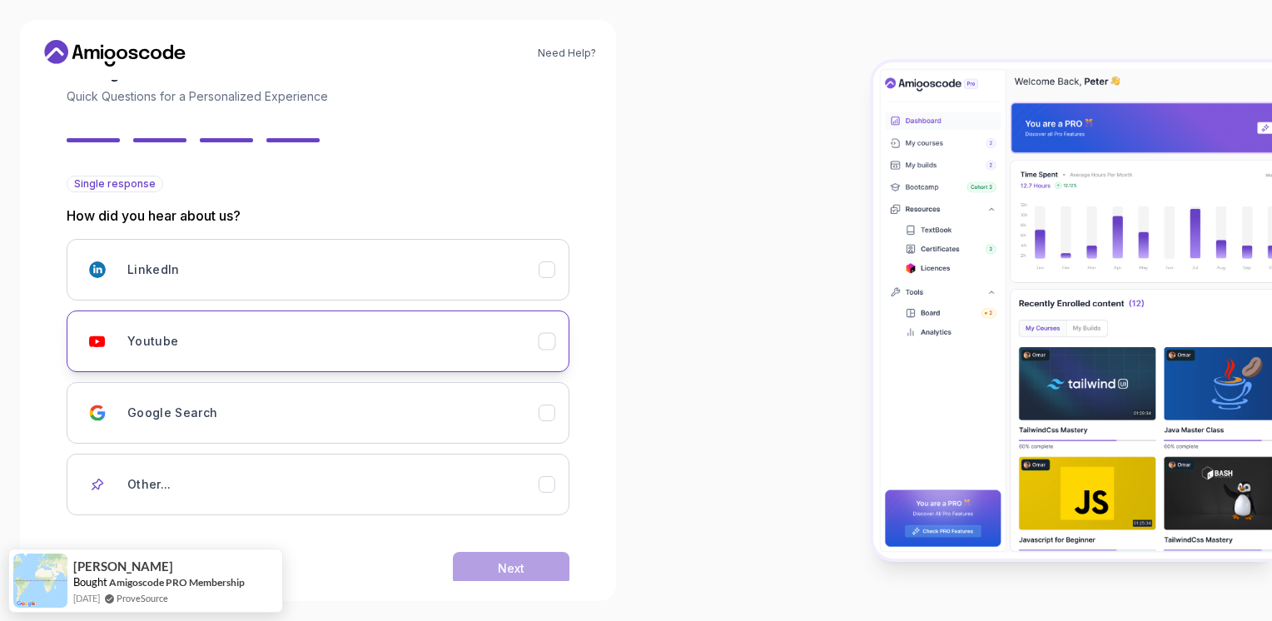
scroll to position [133, 0]
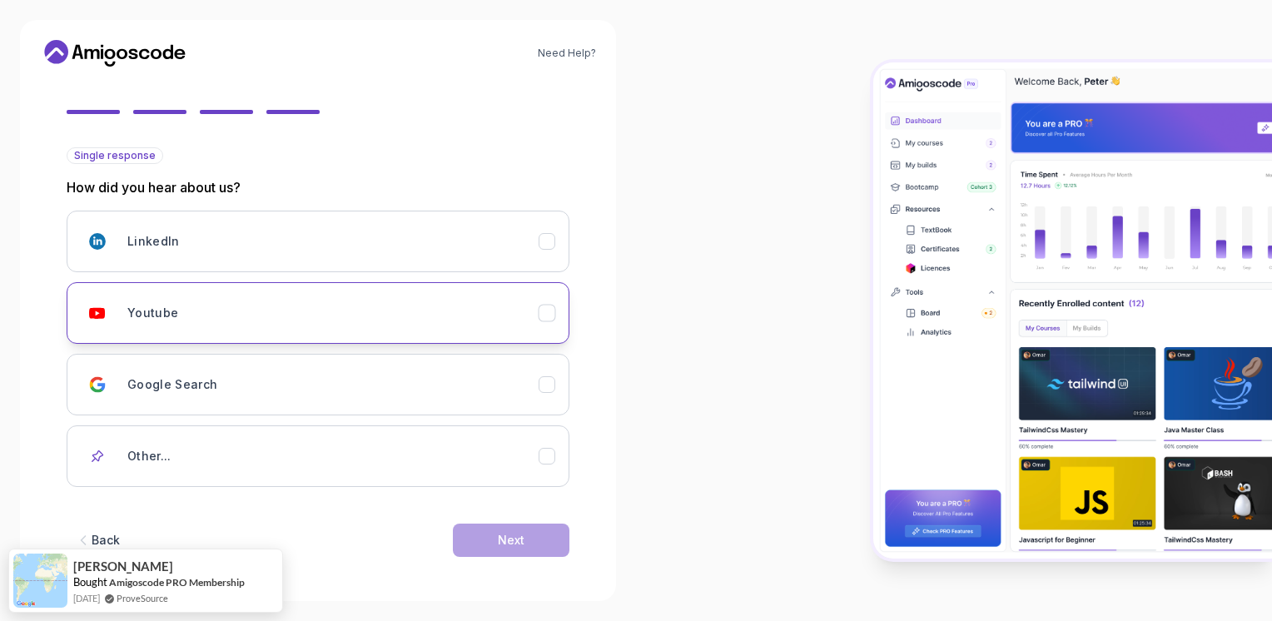
click at [136, 327] on div "Youtube" at bounding box center [332, 312] width 411 height 33
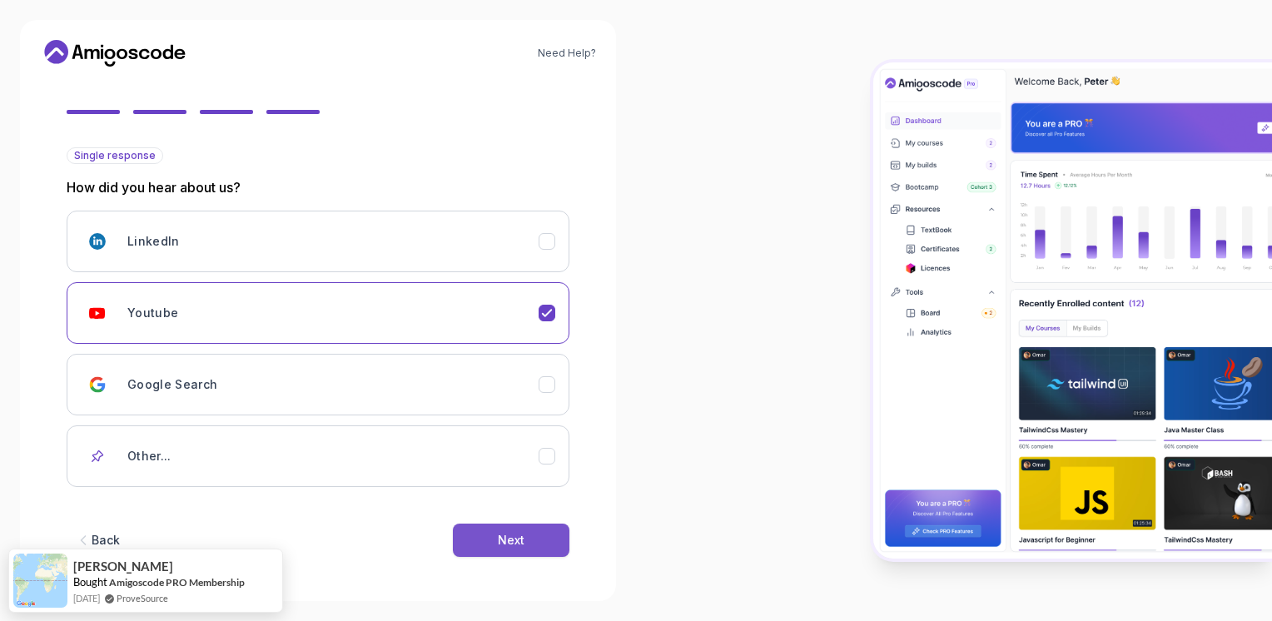
click at [505, 532] on div "Next" at bounding box center [511, 540] width 27 height 17
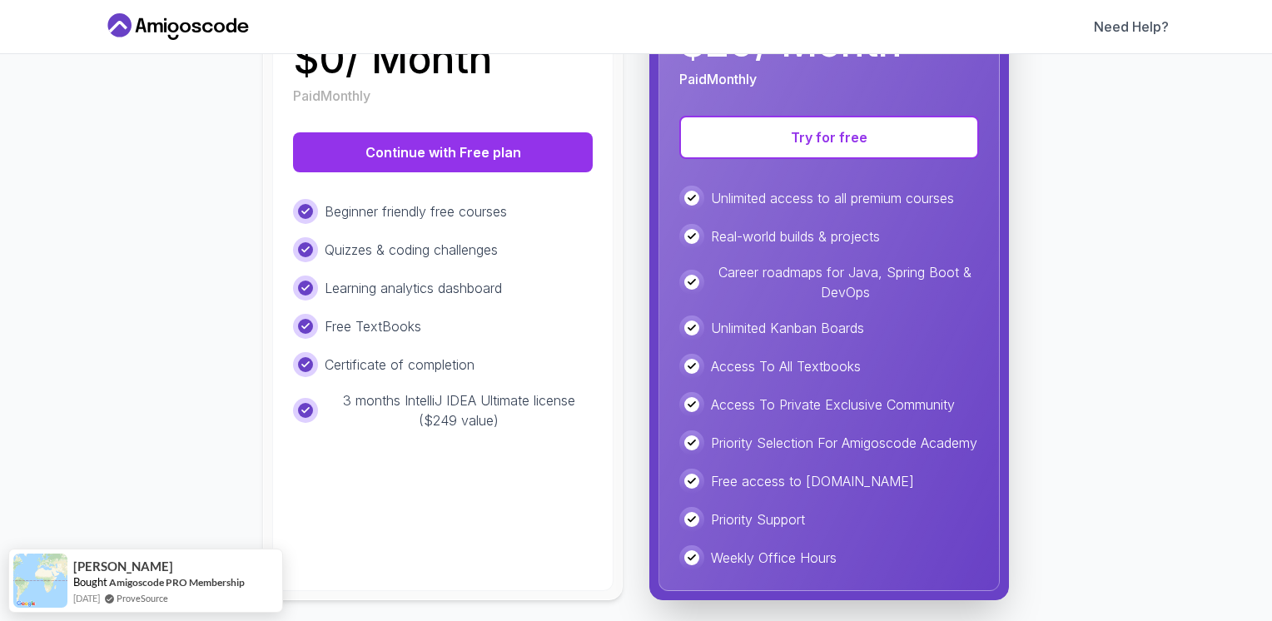
scroll to position [333, 0]
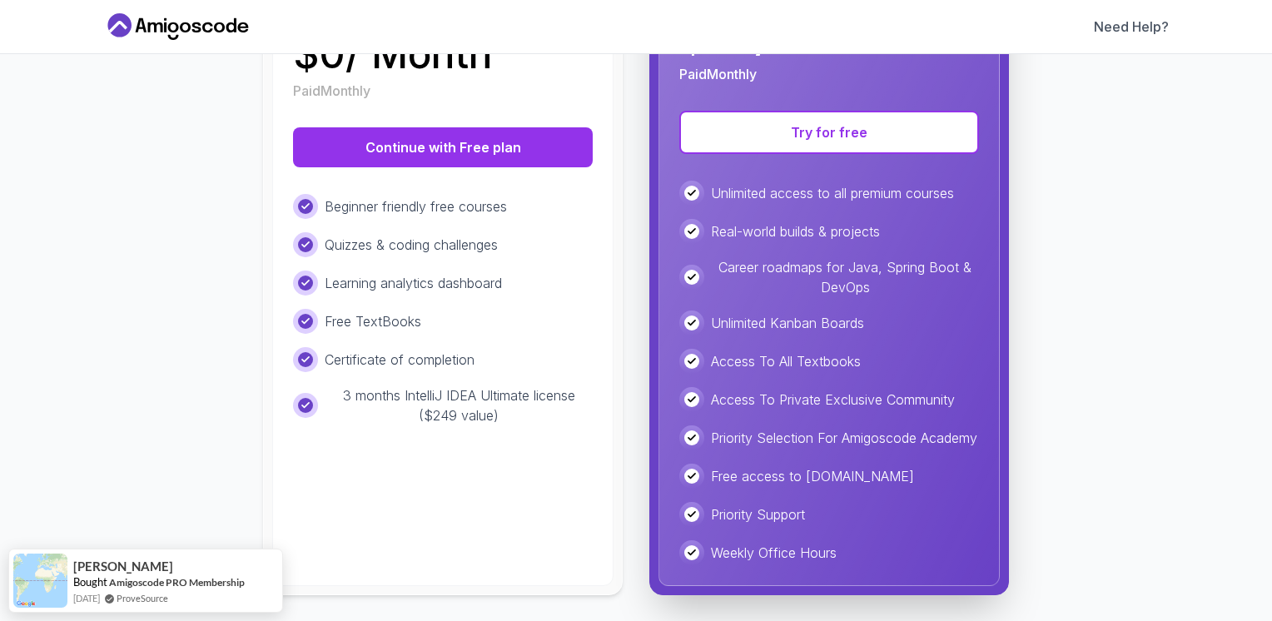
click at [350, 206] on p "Beginner friendly free courses" at bounding box center [416, 206] width 182 height 20
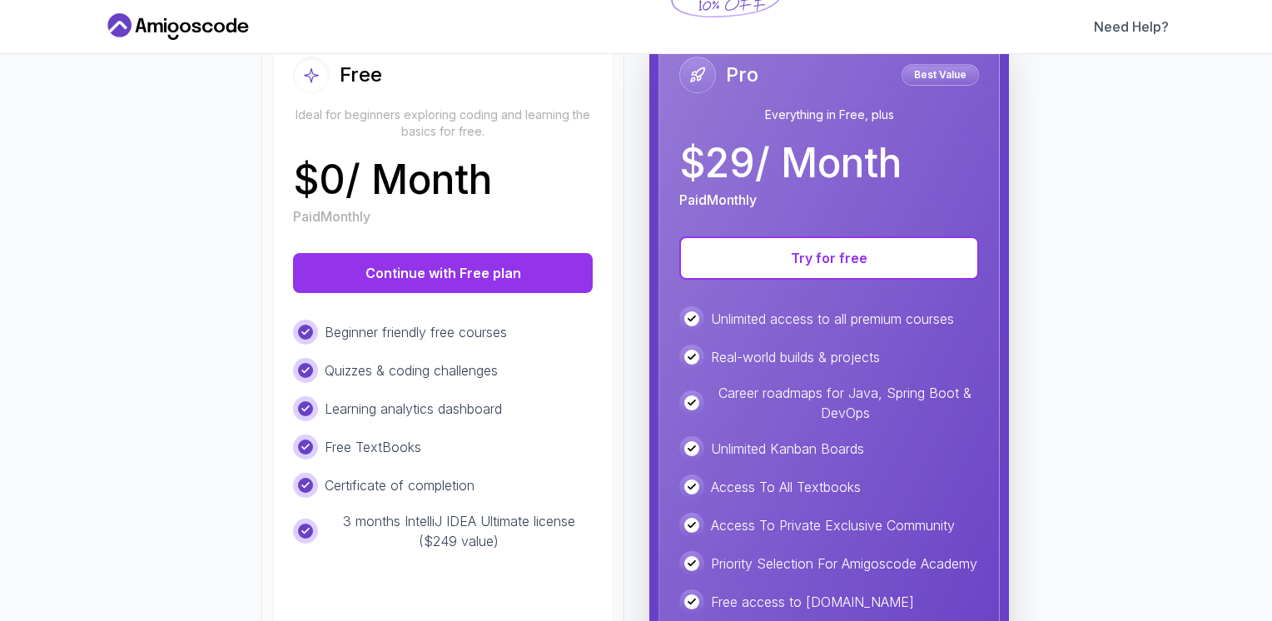
scroll to position [138, 0]
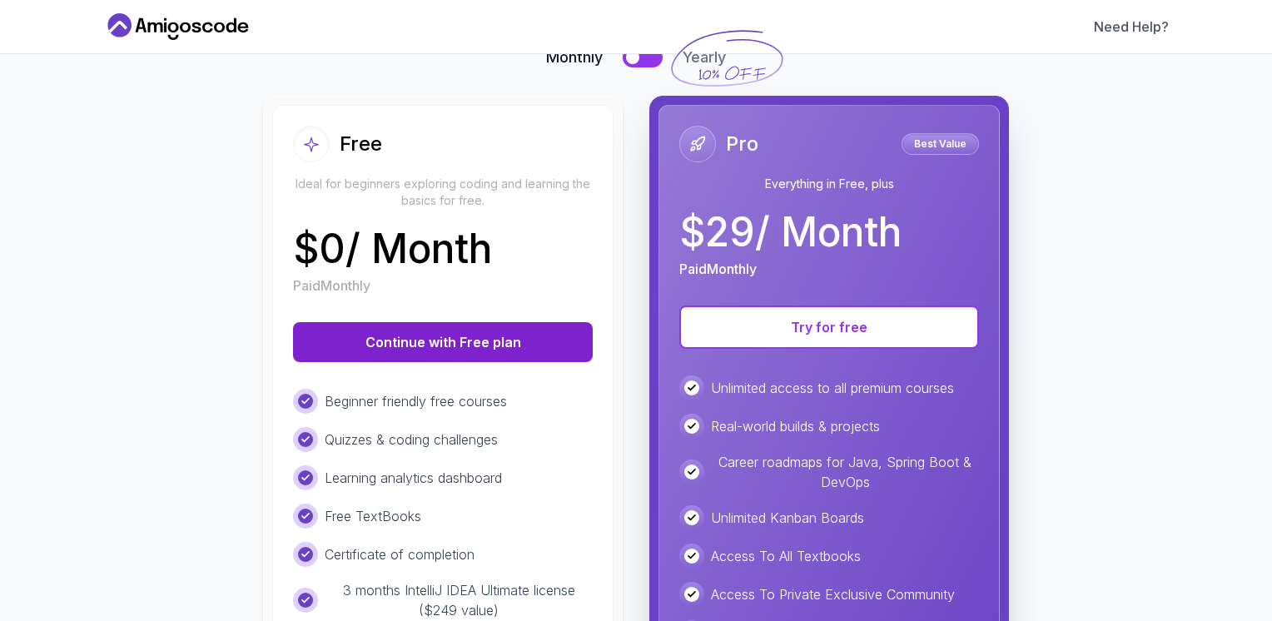
click at [443, 345] on button "Continue with Free plan" at bounding box center [443, 342] width 300 height 40
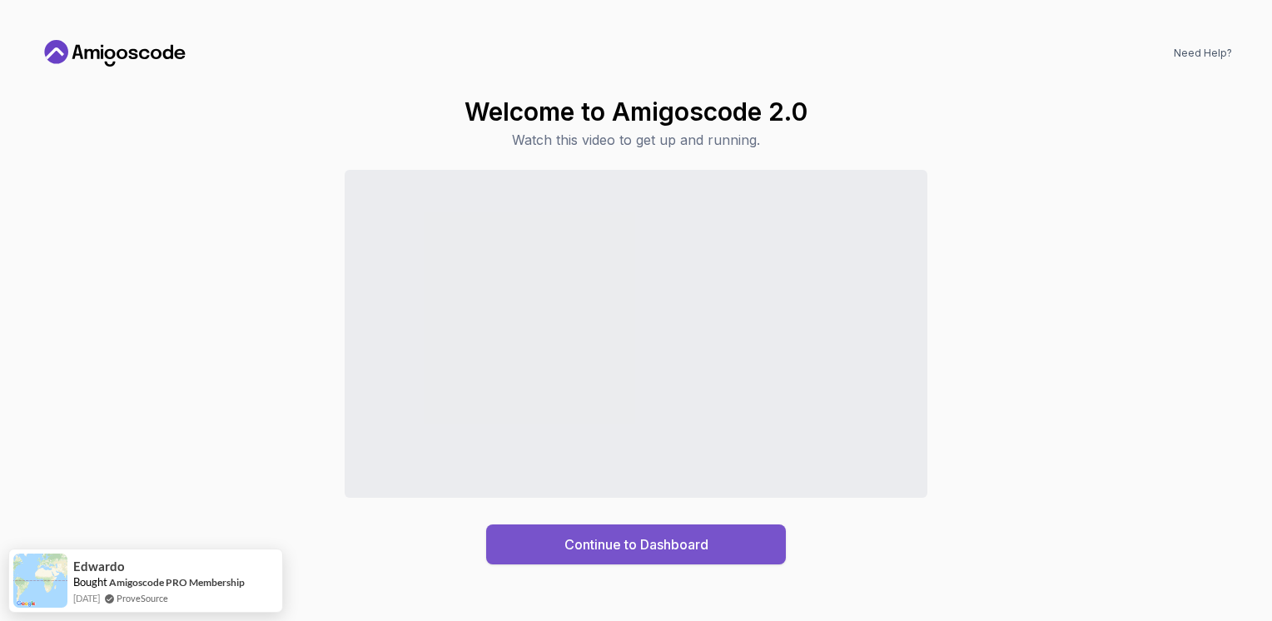
click at [599, 550] on div "Continue to Dashboard" at bounding box center [636, 544] width 144 height 20
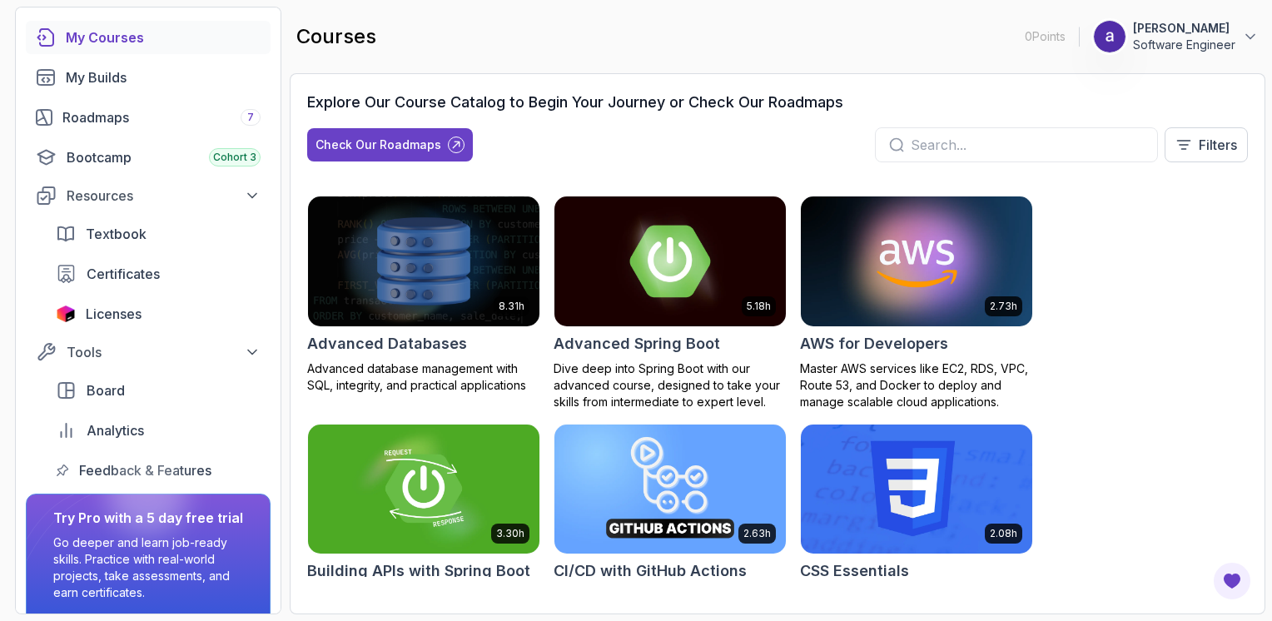
click at [627, 290] on img at bounding box center [669, 261] width 243 height 136
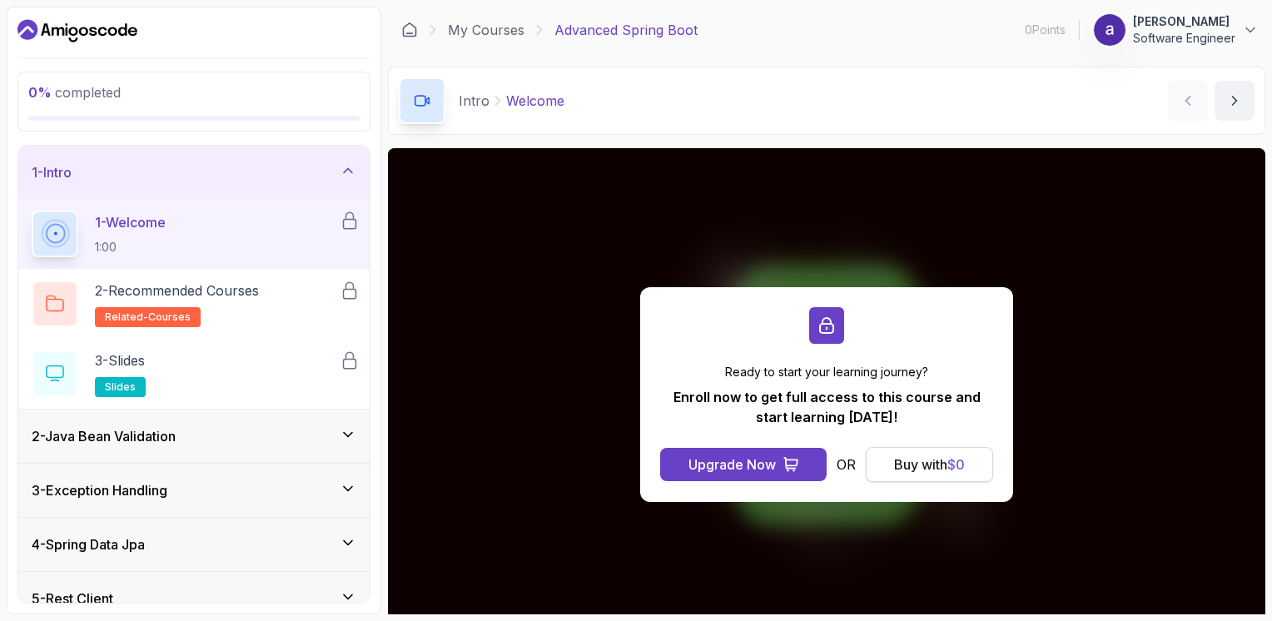
click at [894, 470] on div "Buy with $ 0" at bounding box center [929, 464] width 71 height 20
click at [900, 466] on div "Buy with $ 0" at bounding box center [929, 464] width 71 height 20
